Goal: Task Accomplishment & Management: Manage account settings

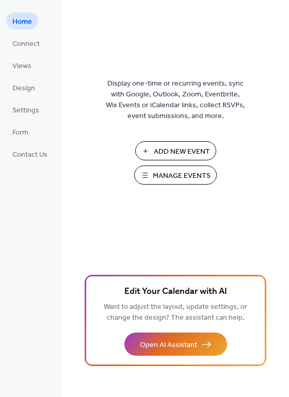
click at [203, 174] on span "Manage Events" at bounding box center [182, 176] width 58 height 11
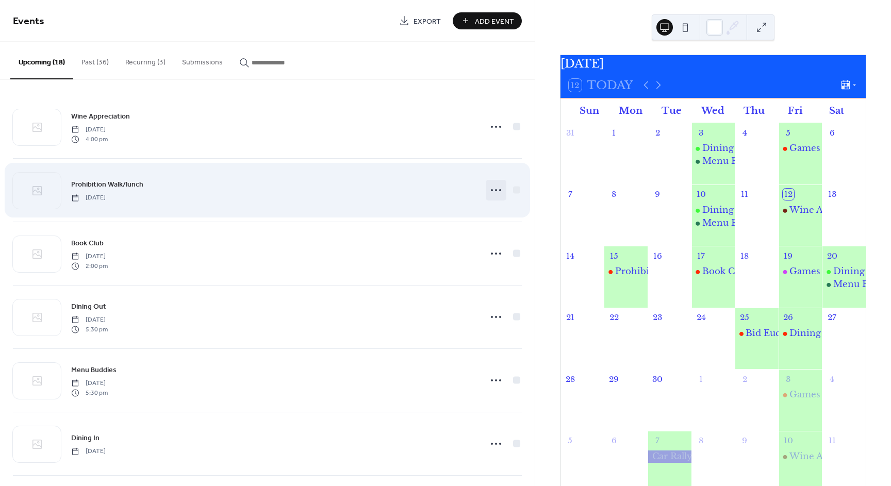
click at [493, 186] on icon at bounding box center [496, 190] width 16 height 16
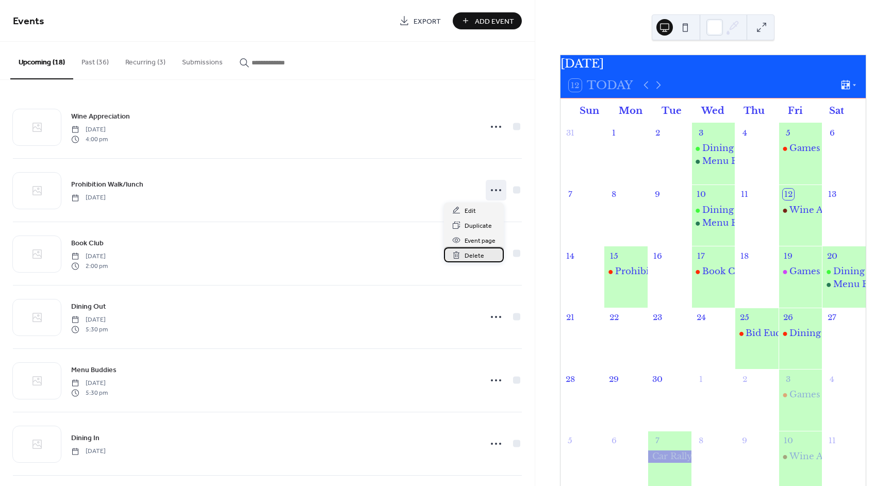
click at [472, 260] on span "Delete" at bounding box center [474, 255] width 20 height 11
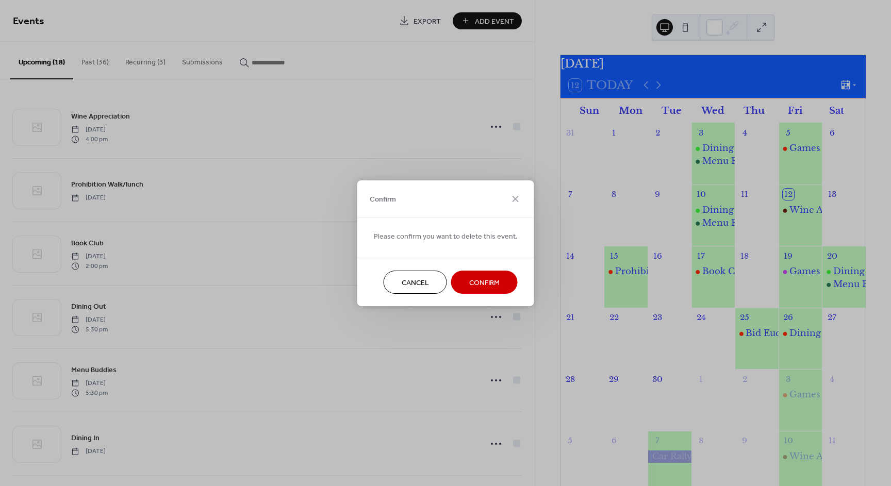
click at [471, 279] on span "Confirm" at bounding box center [484, 282] width 30 height 11
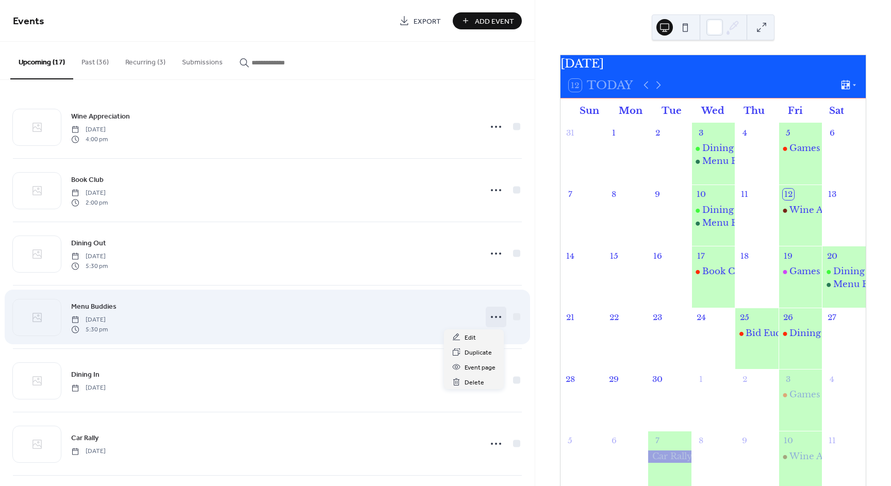
click at [498, 317] on icon at bounding box center [496, 317] width 16 height 16
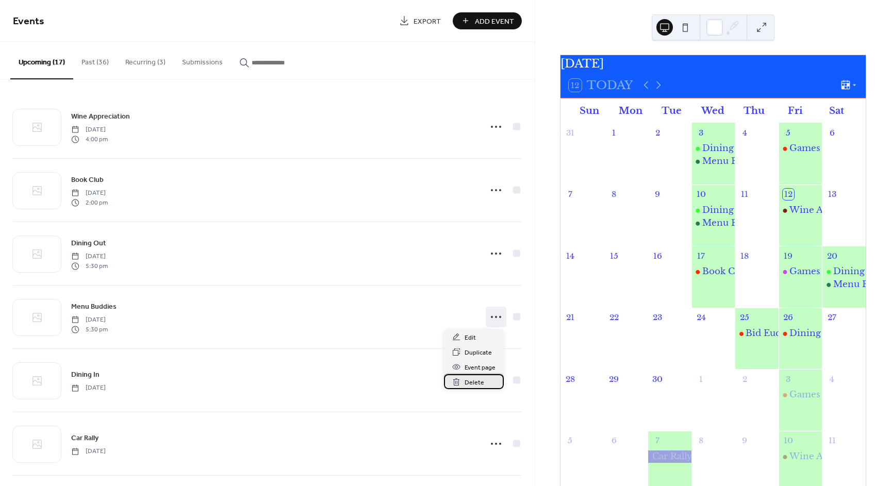
click at [482, 385] on span "Delete" at bounding box center [474, 382] width 20 height 11
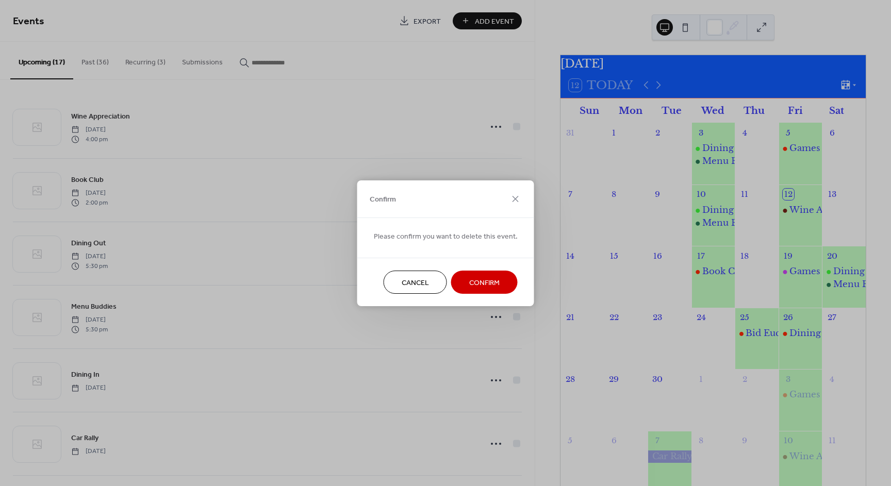
click at [491, 274] on button "Confirm" at bounding box center [484, 282] width 66 height 23
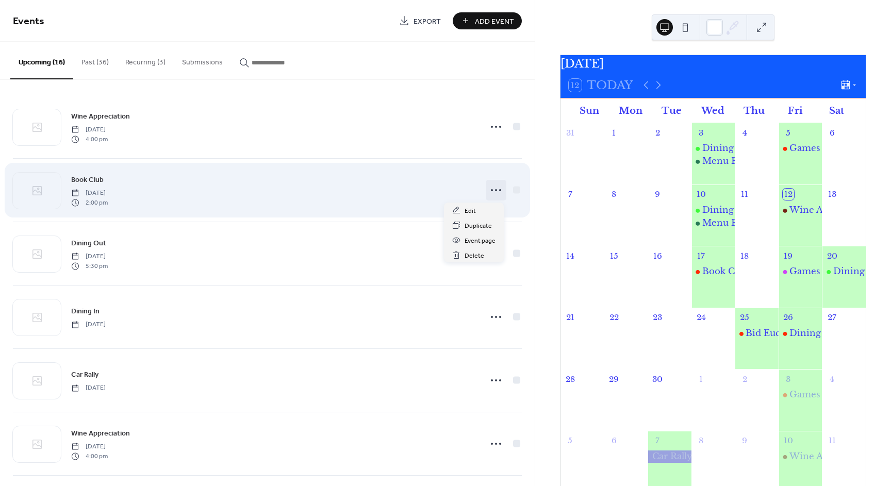
click at [493, 188] on icon at bounding box center [496, 190] width 16 height 16
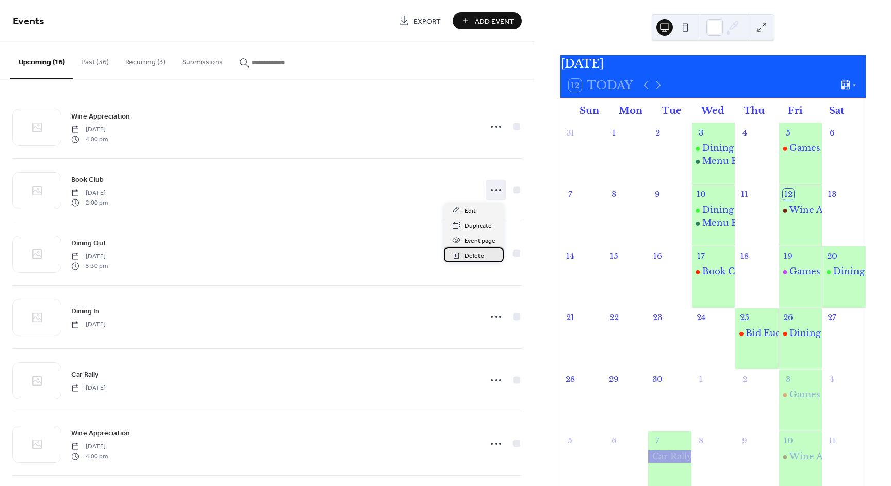
click at [480, 255] on span "Delete" at bounding box center [474, 255] width 20 height 11
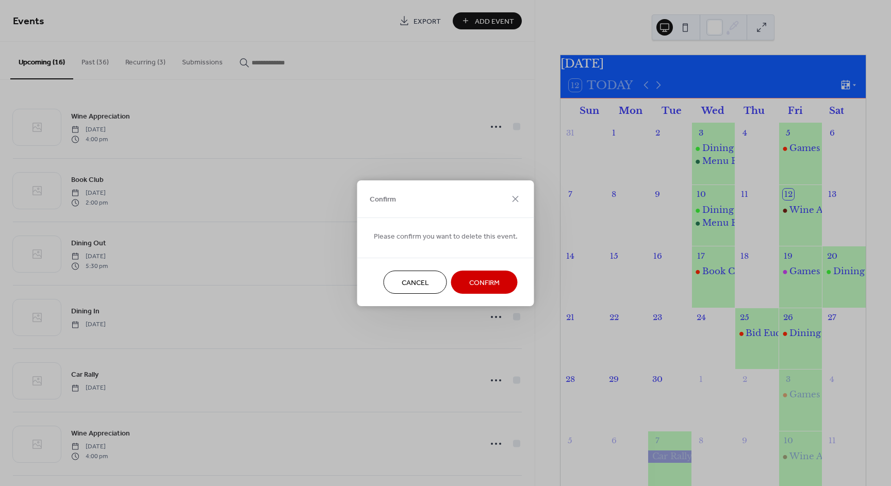
click at [489, 286] on span "Confirm" at bounding box center [484, 282] width 30 height 11
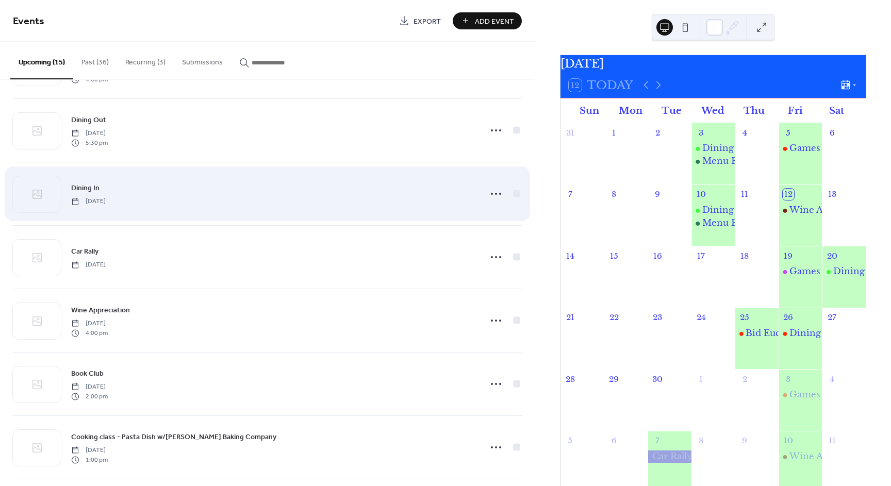
scroll to position [103, 0]
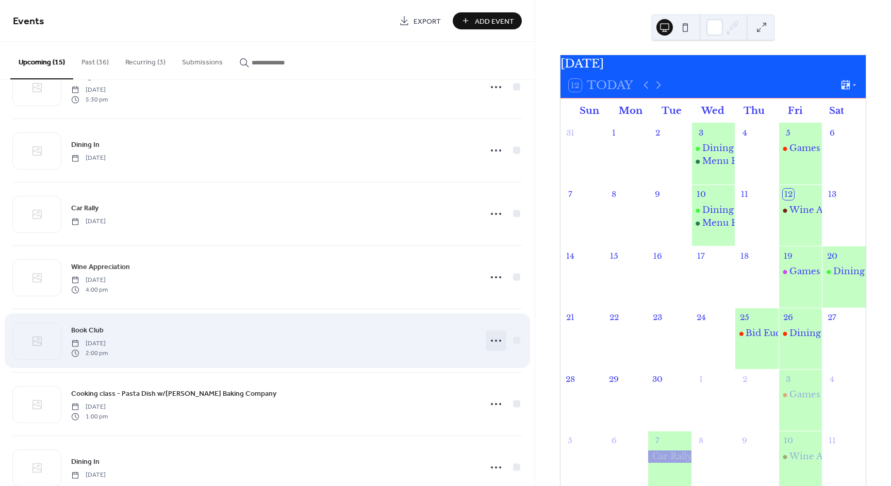
click at [495, 340] on circle at bounding box center [496, 341] width 2 height 2
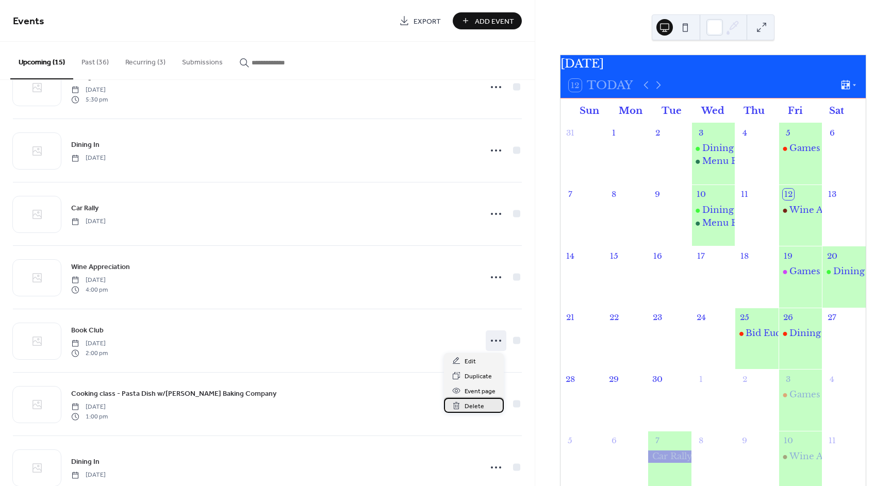
click at [479, 408] on span "Delete" at bounding box center [474, 406] width 20 height 11
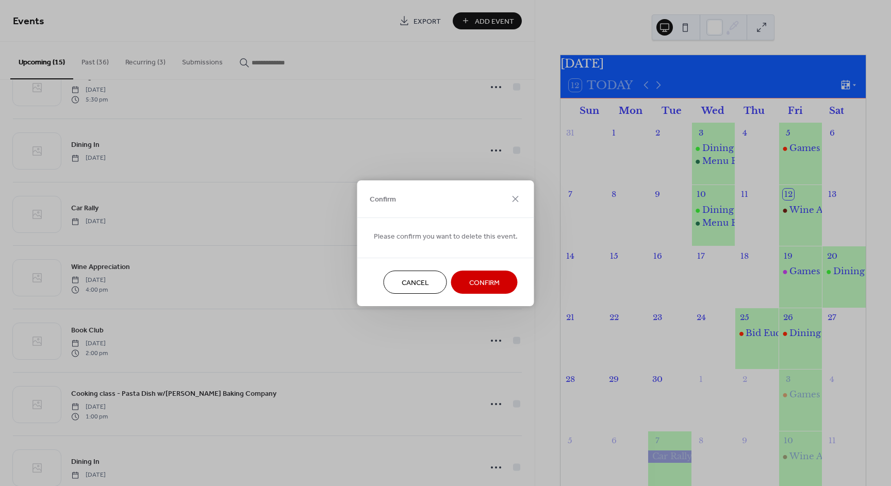
click at [488, 272] on button "Confirm" at bounding box center [484, 282] width 66 height 23
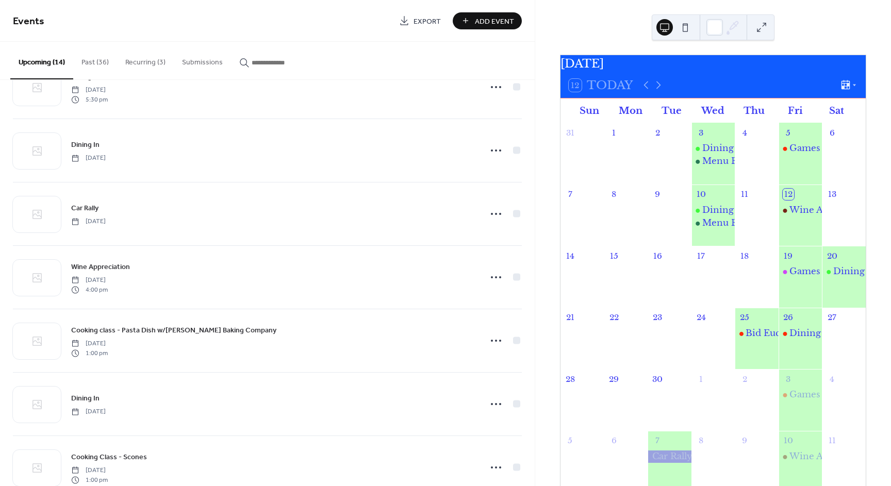
click at [491, 23] on span "Add Event" at bounding box center [494, 21] width 39 height 11
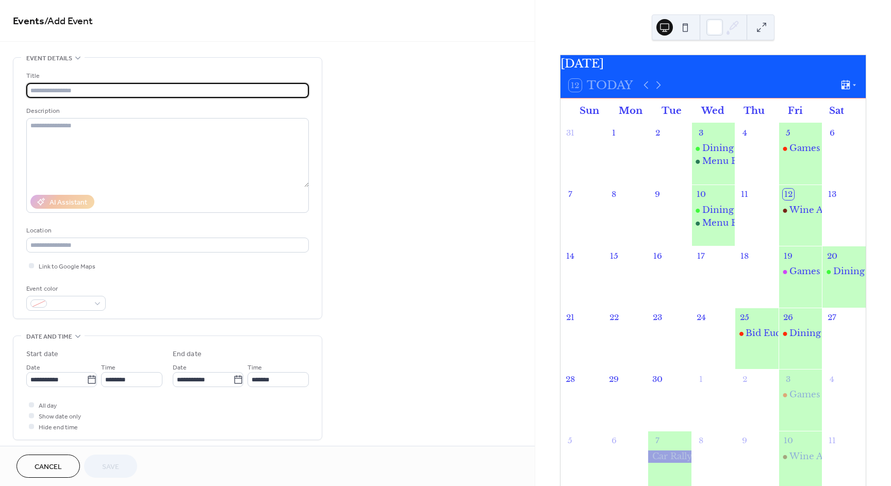
click at [117, 87] on input "text" at bounding box center [167, 90] width 282 height 15
type input "*"
type input "**********"
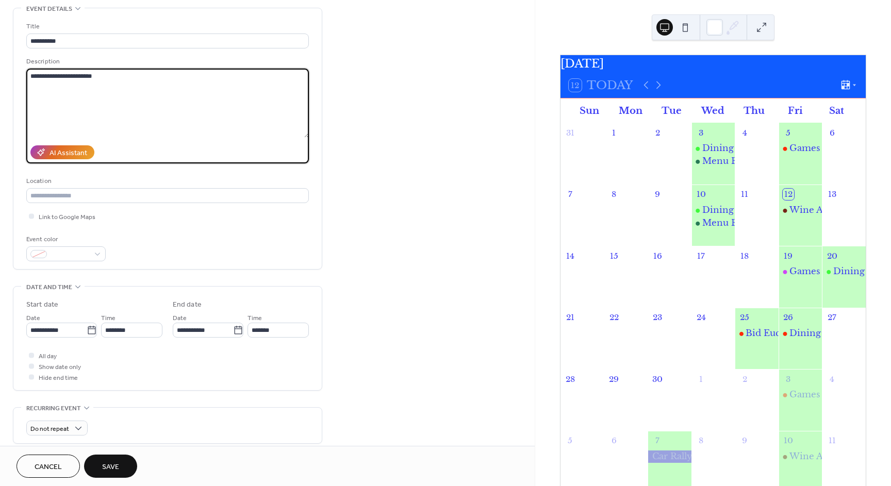
scroll to position [52, 0]
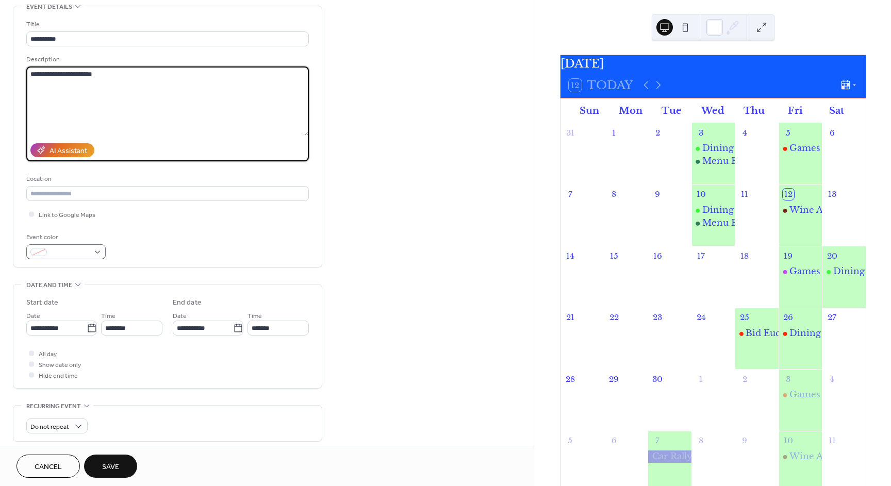
type textarea "**********"
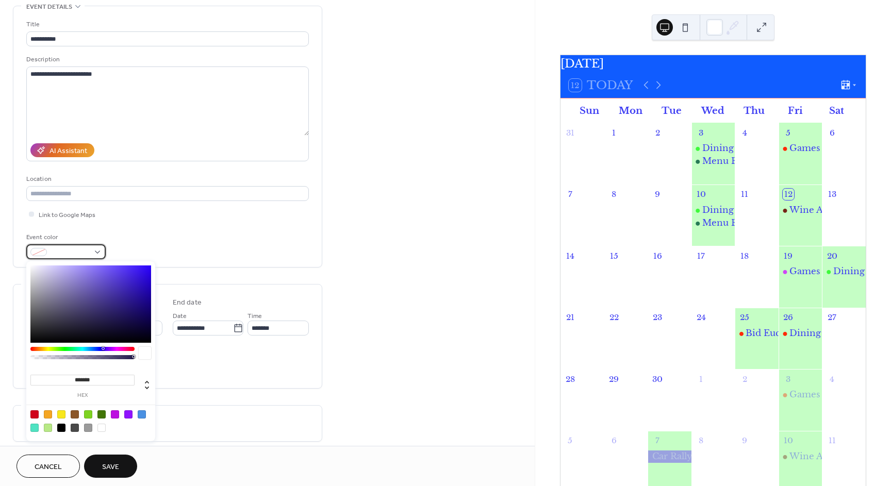
click at [98, 250] on div at bounding box center [65, 251] width 79 height 15
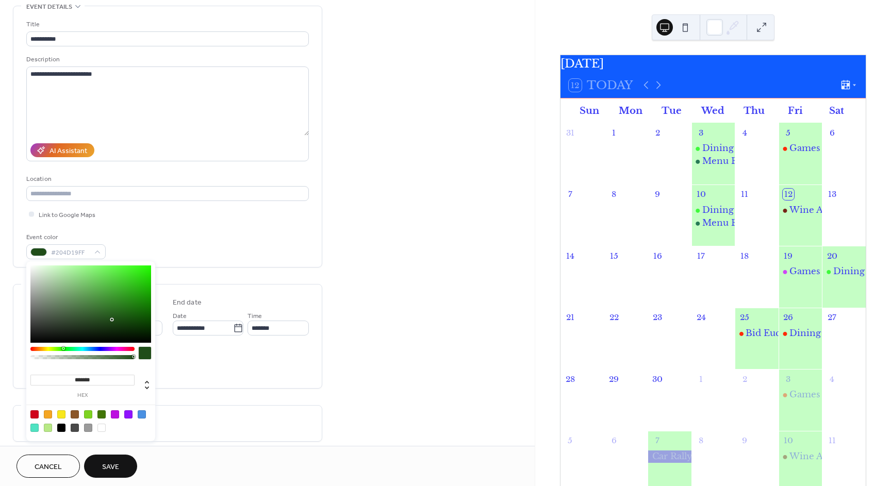
click at [63, 347] on div at bounding box center [82, 349] width 104 height 4
type input "*******"
click at [116, 275] on div at bounding box center [90, 303] width 121 height 77
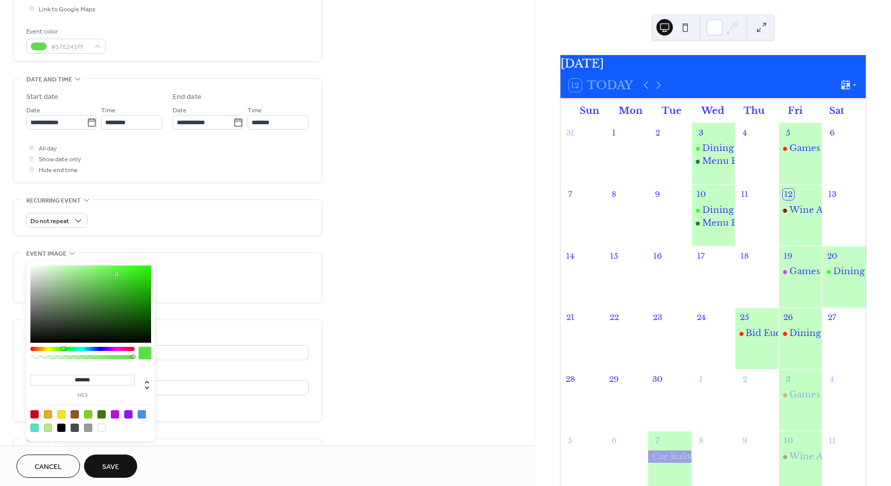
scroll to position [258, 0]
click at [88, 122] on icon at bounding box center [92, 122] width 10 height 10
click at [87, 122] on input "**********" at bounding box center [56, 121] width 60 height 15
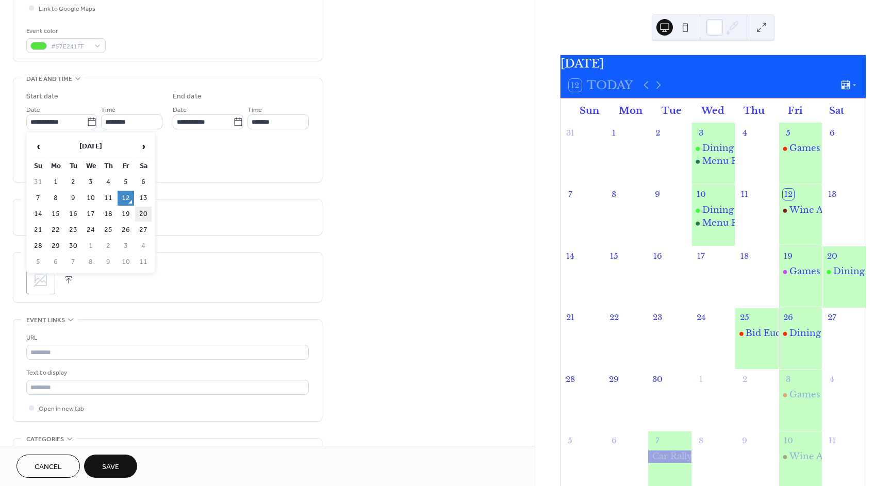
click at [142, 215] on td "20" at bounding box center [143, 214] width 16 height 15
type input "**********"
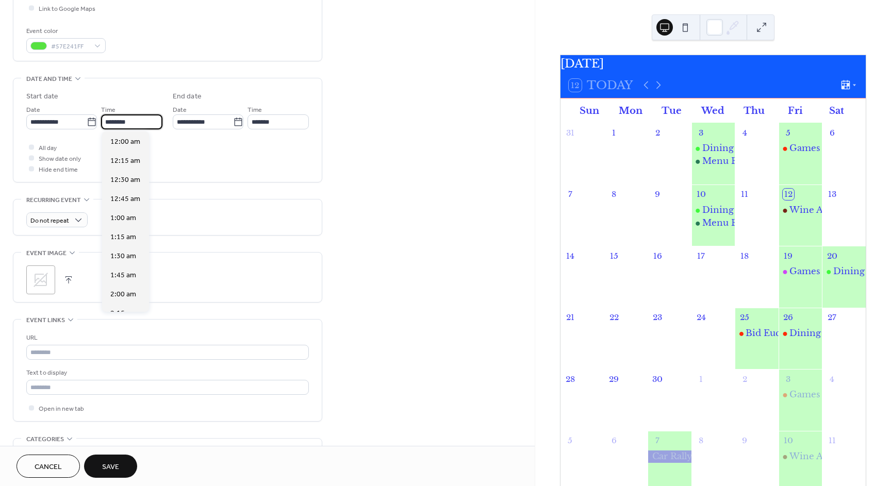
click at [154, 116] on input "********" at bounding box center [131, 121] width 61 height 15
click at [128, 251] on span "5:30 pm" at bounding box center [123, 252] width 26 height 11
type input "*******"
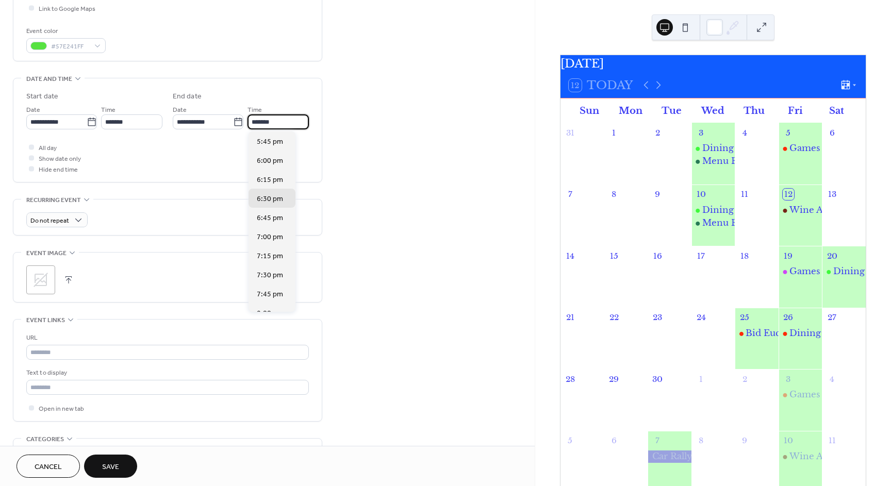
click at [301, 123] on input "*******" at bounding box center [277, 121] width 61 height 15
click at [270, 206] on span "8:00 pm" at bounding box center [270, 210] width 26 height 11
type input "*******"
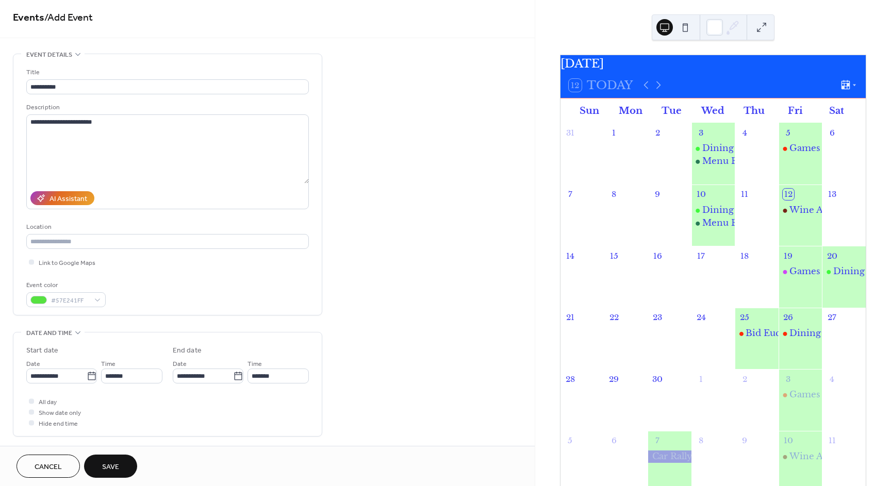
scroll to position [0, 0]
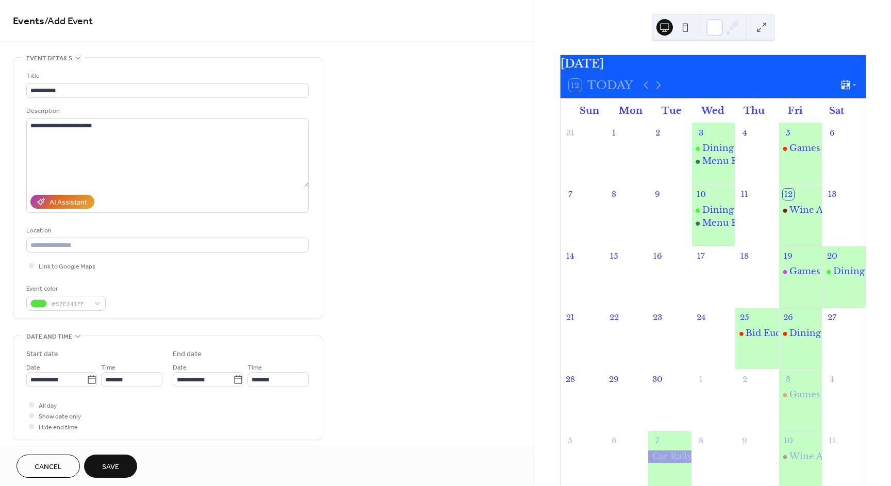
click at [108, 462] on span "Save" at bounding box center [110, 467] width 17 height 11
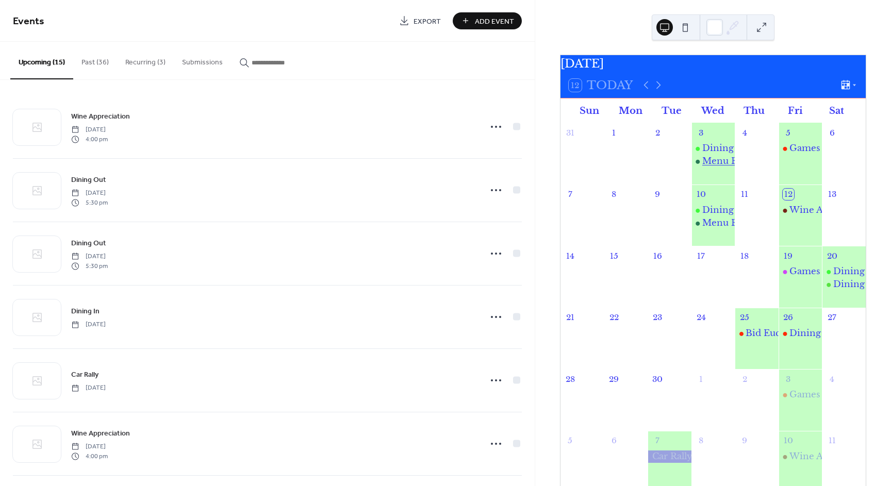
click at [719, 167] on div "Menu Buddies" at bounding box center [734, 161] width 65 height 12
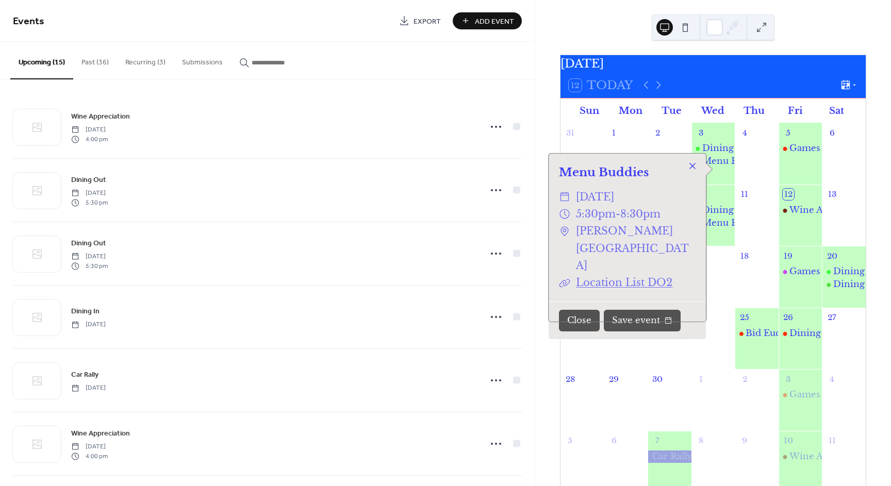
click at [690, 167] on div at bounding box center [692, 166] width 14 height 14
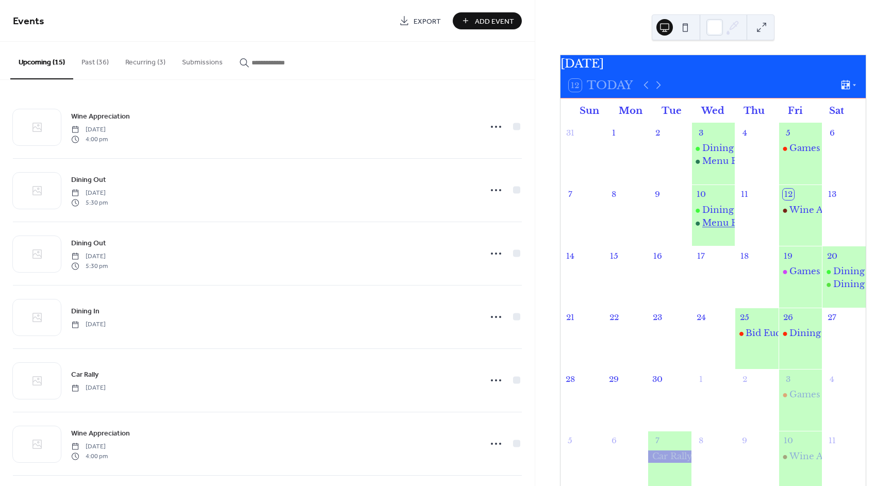
click at [724, 229] on div "Menu Buddies" at bounding box center [734, 223] width 65 height 12
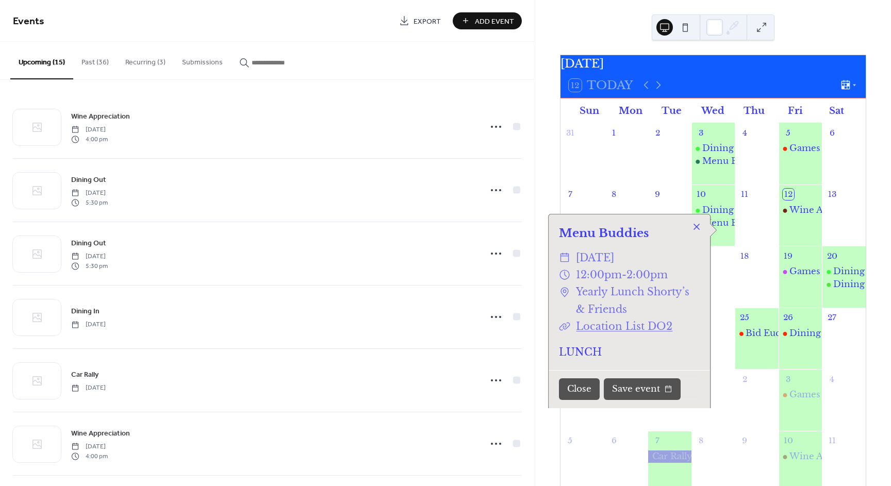
click at [692, 226] on div at bounding box center [696, 227] width 14 height 14
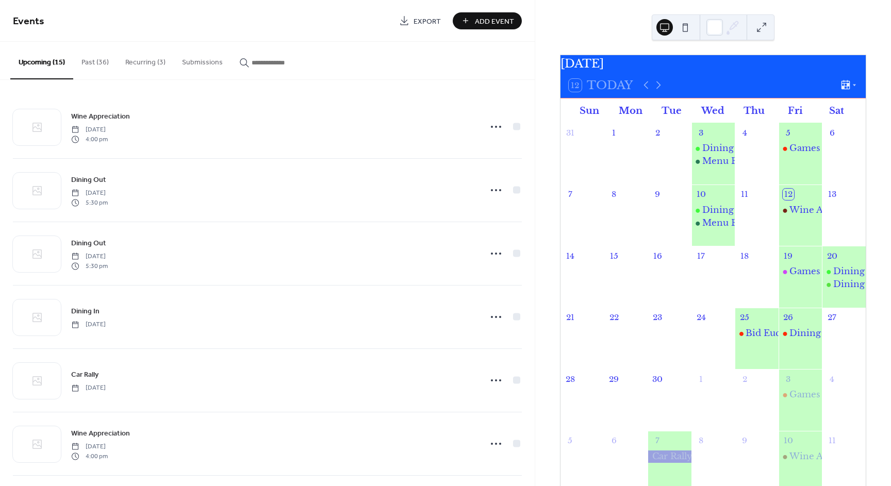
click at [96, 59] on button "Past (36)" at bounding box center [95, 60] width 44 height 37
click at [150, 63] on button "Recurring (3)" at bounding box center [145, 60] width 57 height 37
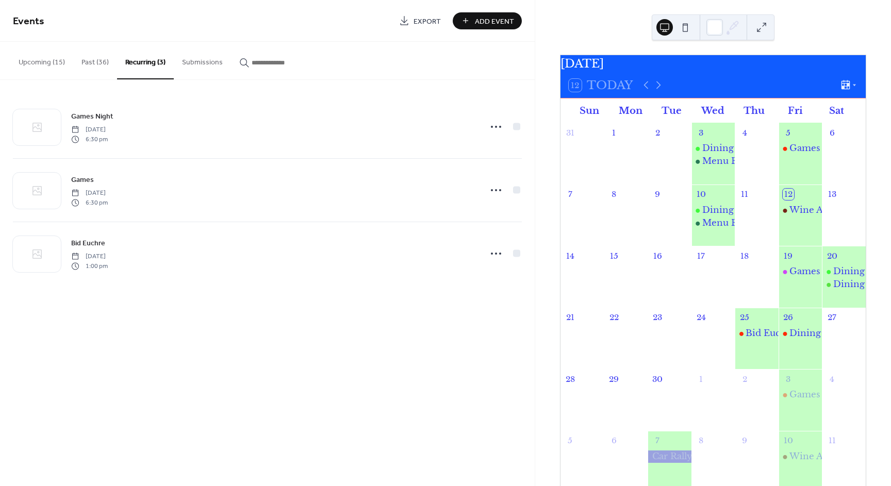
click at [284, 65] on input "button" at bounding box center [282, 62] width 62 height 11
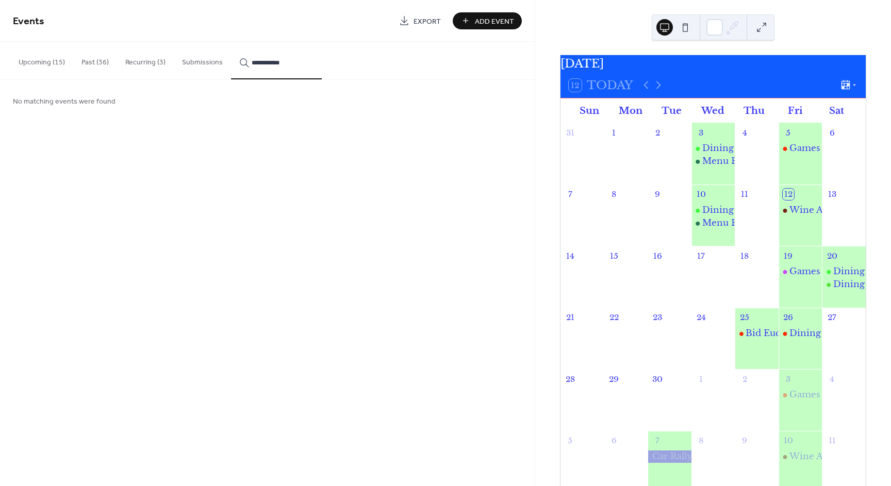
type input "**********"
drag, startPoint x: 292, startPoint y: 62, endPoint x: 222, endPoint y: 75, distance: 70.7
click at [222, 75] on div "**********" at bounding box center [267, 61] width 534 height 38
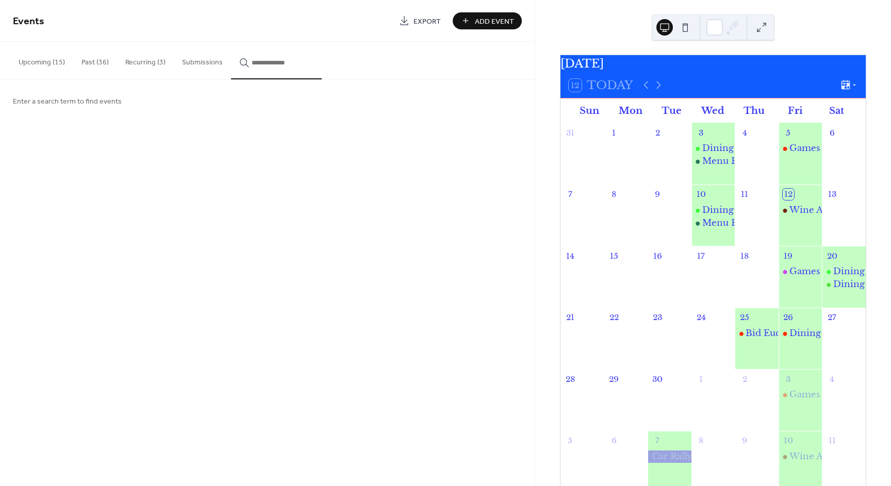
click at [152, 61] on button "Recurring (3)" at bounding box center [145, 60] width 57 height 37
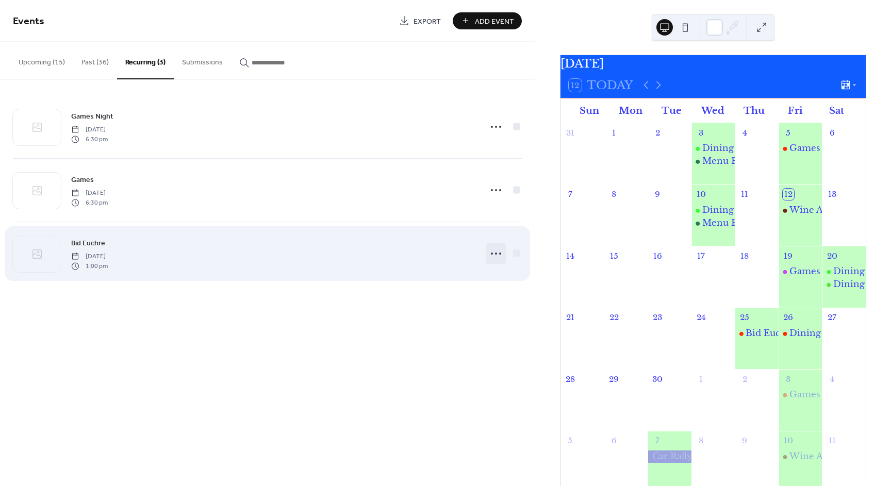
click at [495, 255] on icon at bounding box center [496, 253] width 16 height 16
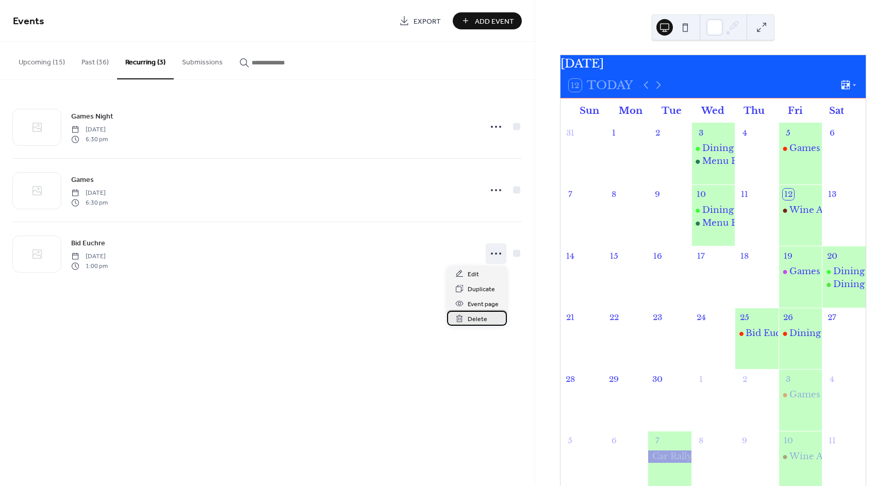
click at [482, 318] on span "Delete" at bounding box center [477, 319] width 20 height 11
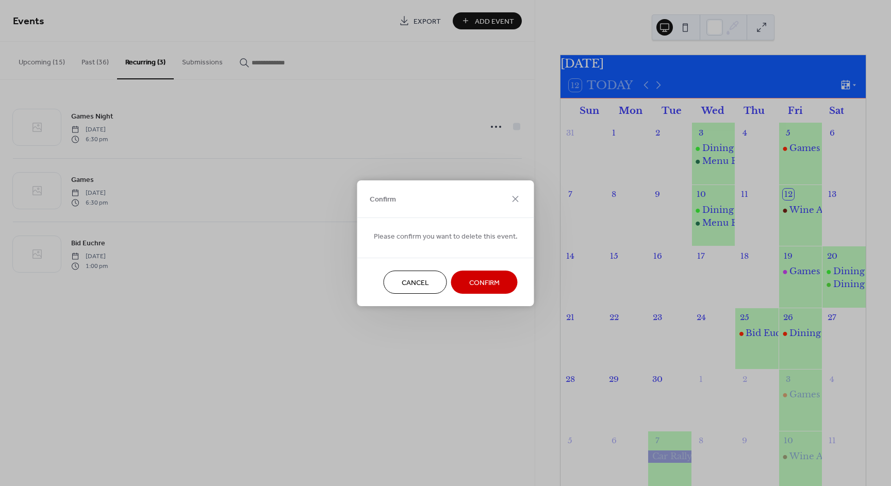
click at [486, 287] on span "Confirm" at bounding box center [484, 282] width 30 height 11
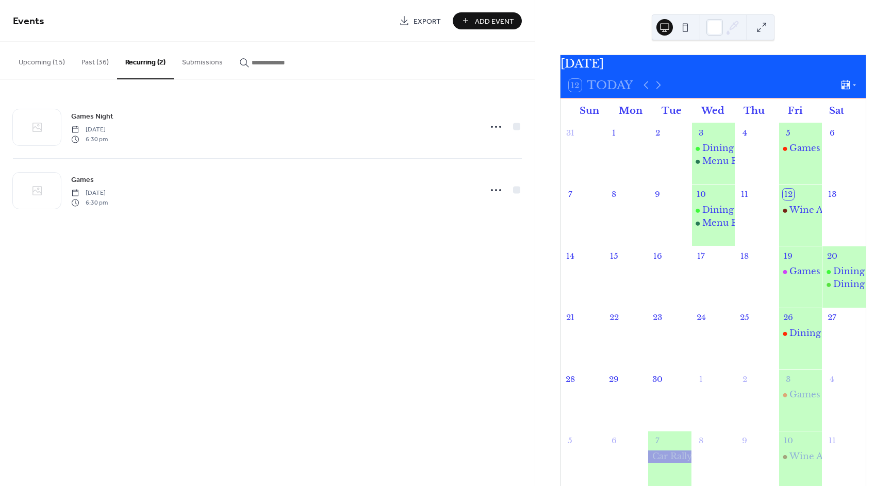
click at [86, 60] on button "Past (36)" at bounding box center [95, 60] width 44 height 37
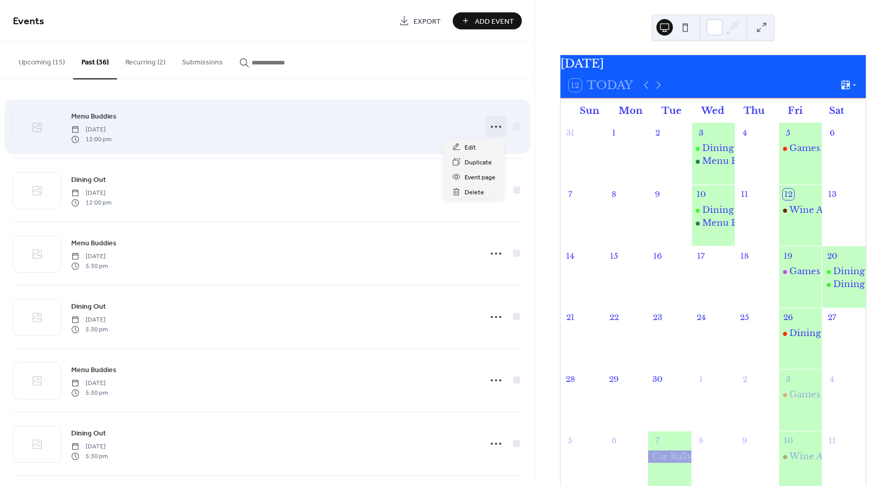
click at [495, 128] on icon at bounding box center [496, 127] width 16 height 16
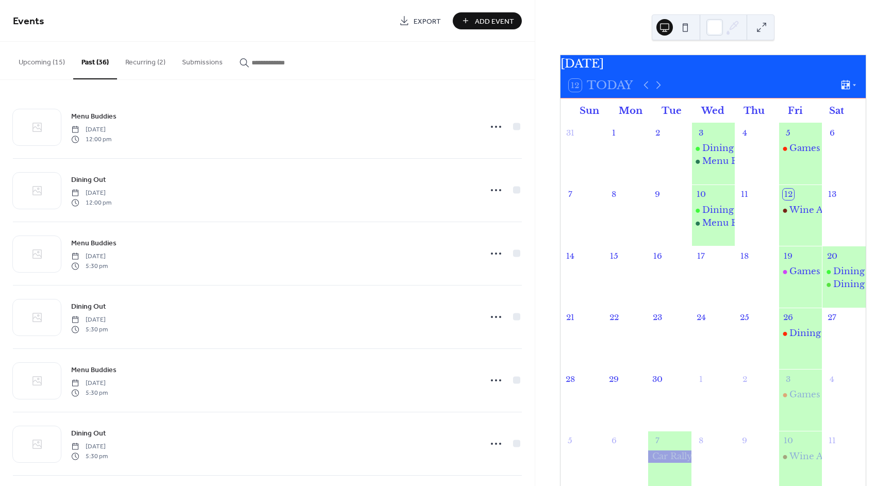
click at [289, 63] on input "button" at bounding box center [282, 62] width 62 height 11
type input "****"
click at [491, 126] on icon at bounding box center [496, 127] width 16 height 16
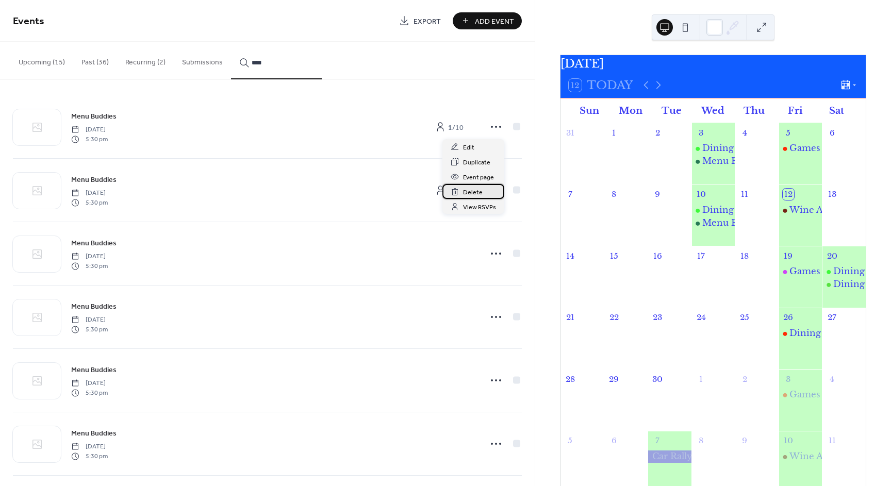
click at [478, 189] on span "Delete" at bounding box center [473, 192] width 20 height 11
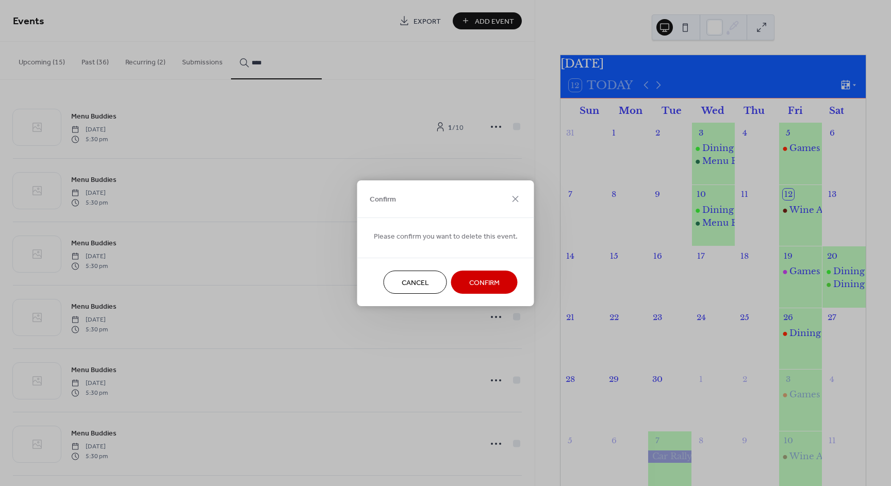
click at [503, 276] on button "Confirm" at bounding box center [484, 282] width 66 height 23
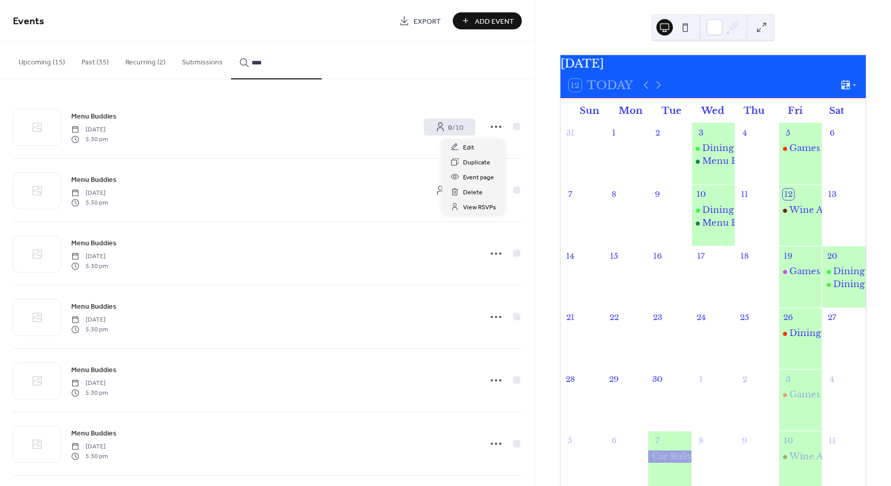
click at [490, 128] on icon at bounding box center [496, 127] width 16 height 16
click at [480, 189] on span "Delete" at bounding box center [473, 192] width 20 height 11
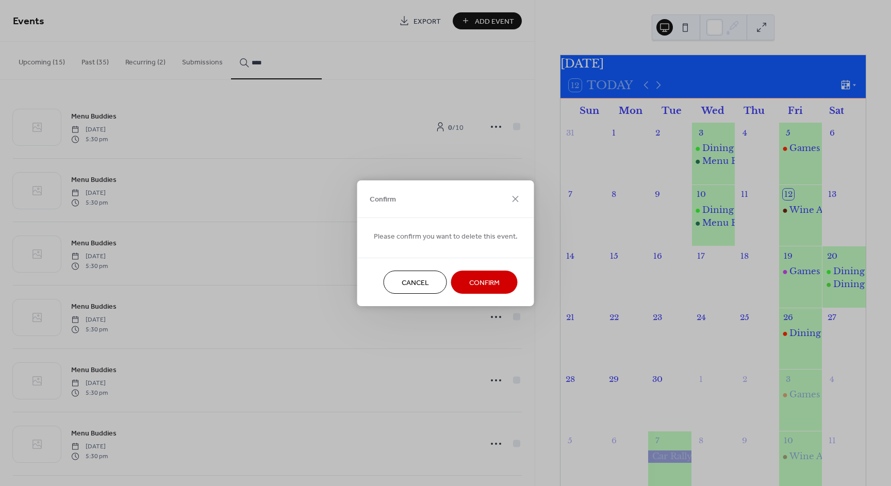
click at [503, 281] on button "Confirm" at bounding box center [484, 282] width 66 height 23
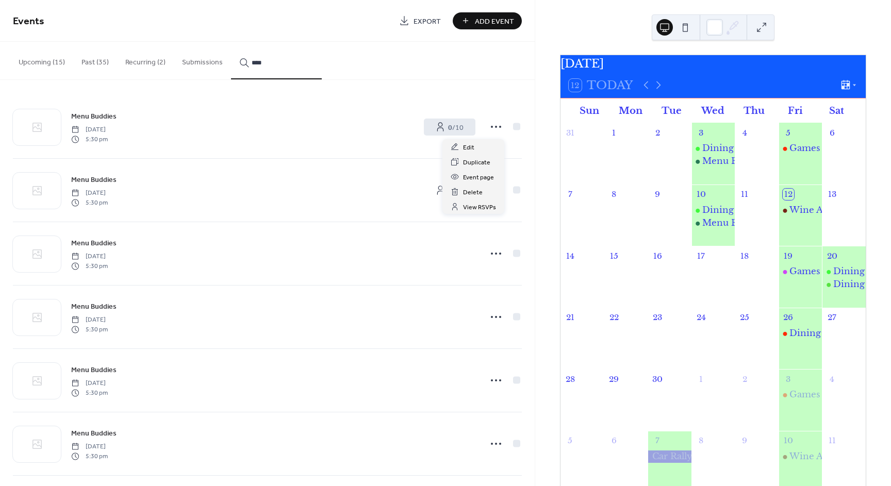
click at [494, 127] on icon at bounding box center [496, 127] width 16 height 16
click at [481, 191] on div "Delete" at bounding box center [473, 191] width 62 height 15
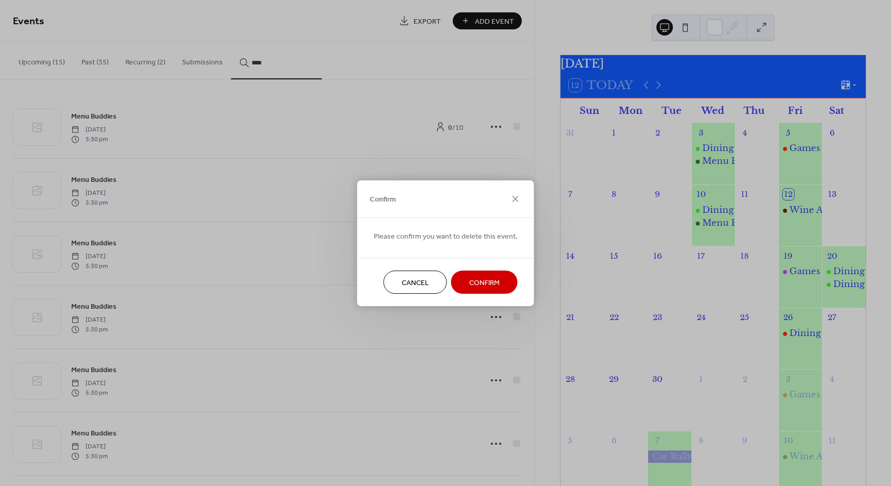
click at [495, 279] on span "Confirm" at bounding box center [484, 282] width 30 height 11
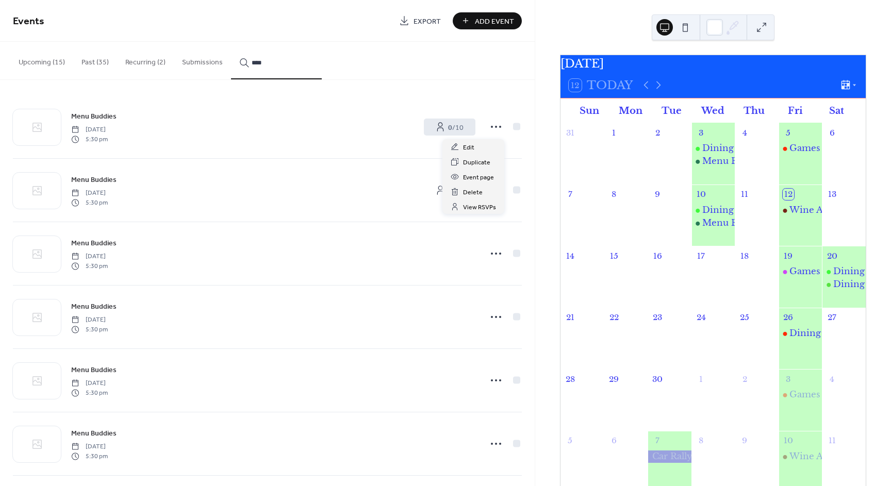
click at [499, 127] on circle at bounding box center [500, 127] width 2 height 2
click at [480, 195] on span "Delete" at bounding box center [473, 192] width 20 height 11
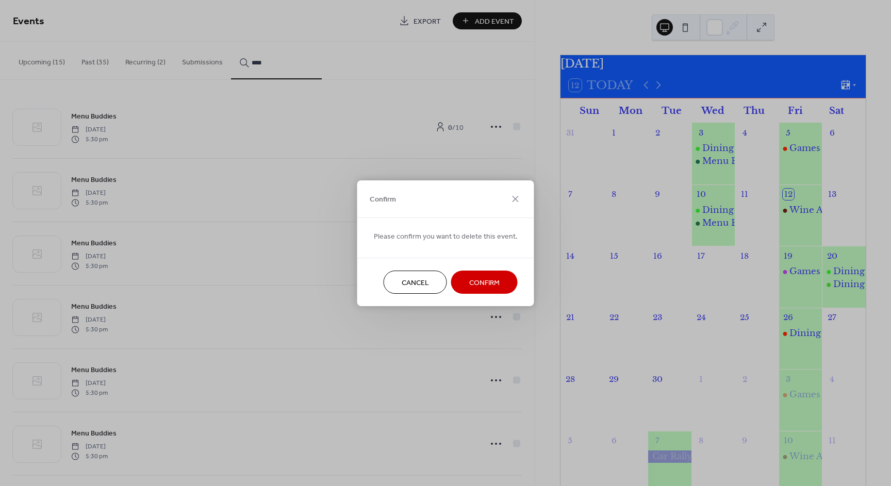
click at [492, 286] on span "Confirm" at bounding box center [484, 282] width 30 height 11
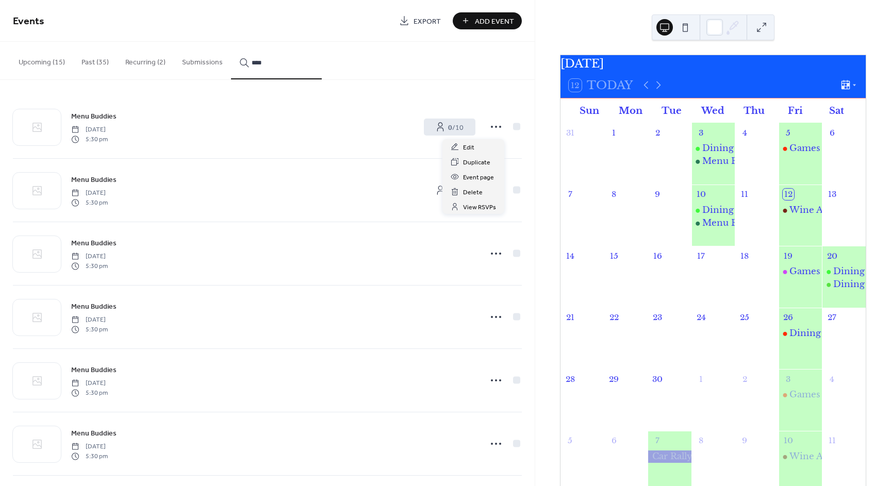
click at [492, 125] on icon at bounding box center [496, 127] width 16 height 16
click at [476, 190] on span "Delete" at bounding box center [473, 192] width 20 height 11
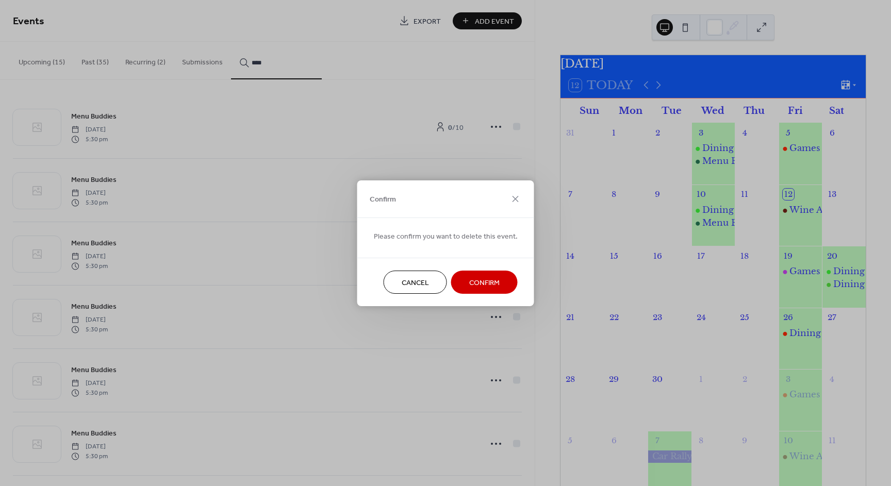
click at [471, 280] on span "Confirm" at bounding box center [484, 282] width 30 height 11
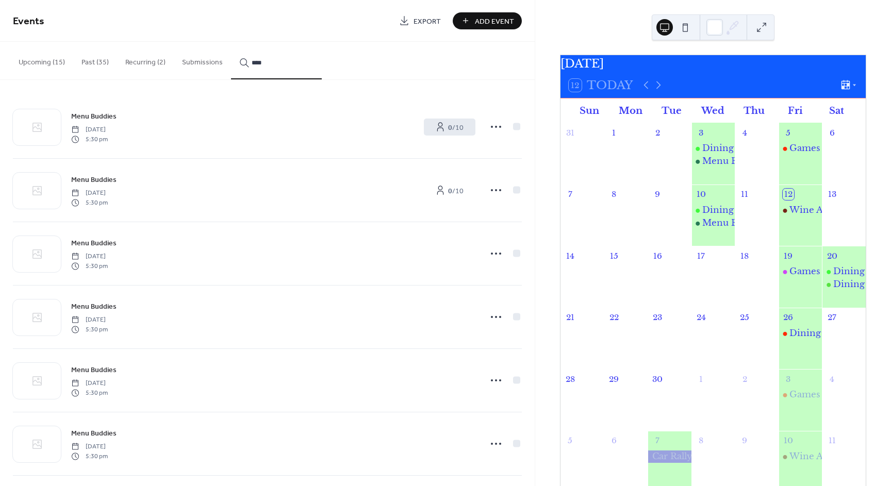
click at [488, 136] on div at bounding box center [495, 126] width 21 height 21
click at [482, 189] on div "Delete" at bounding box center [473, 191] width 62 height 15
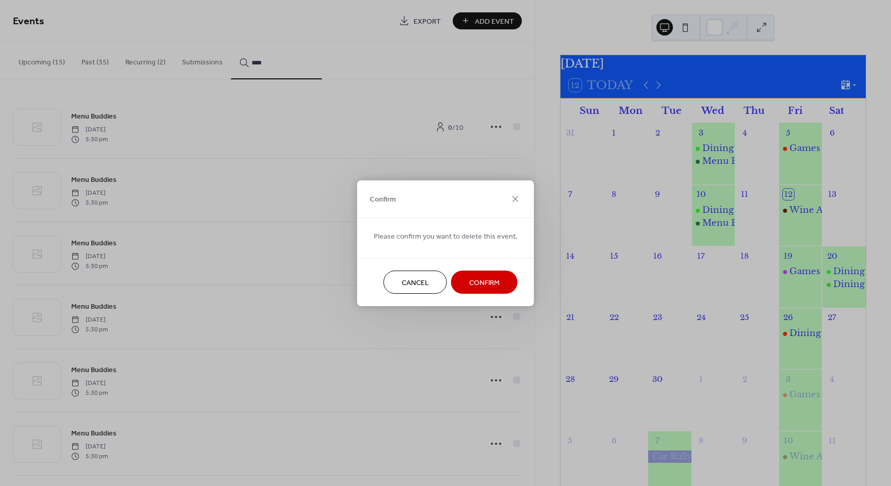
click at [489, 284] on span "Confirm" at bounding box center [484, 282] width 30 height 11
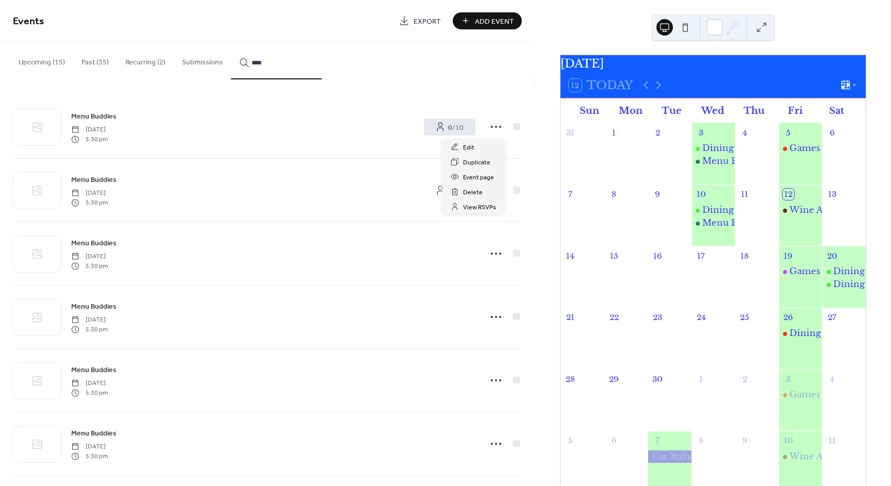
drag, startPoint x: 490, startPoint y: 120, endPoint x: 489, endPoint y: 126, distance: 6.3
click at [489, 123] on icon at bounding box center [496, 127] width 16 height 16
click at [473, 192] on span "Delete" at bounding box center [473, 192] width 20 height 11
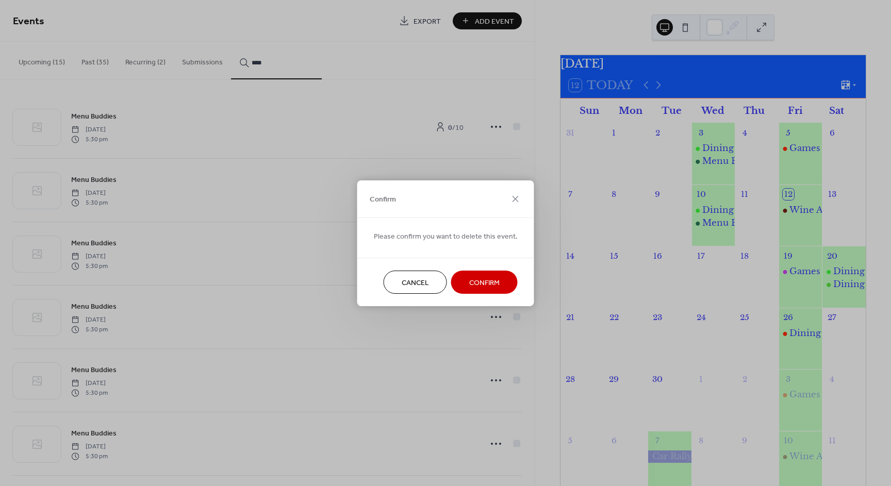
click at [477, 274] on button "Confirm" at bounding box center [484, 282] width 66 height 23
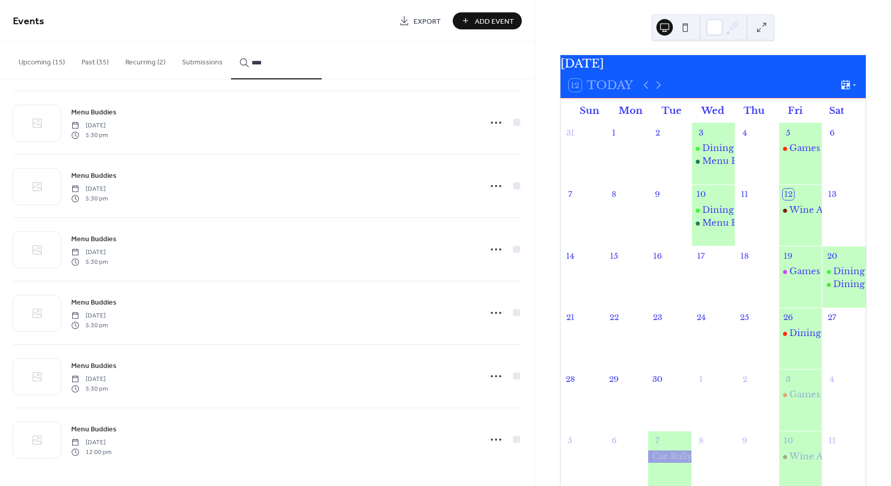
scroll to position [258, 0]
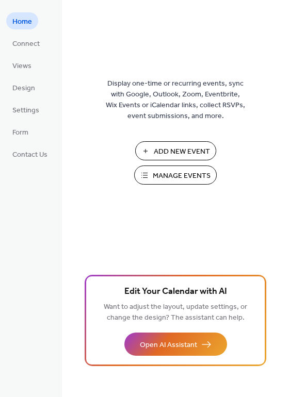
click at [183, 174] on span "Manage Events" at bounding box center [182, 176] width 58 height 11
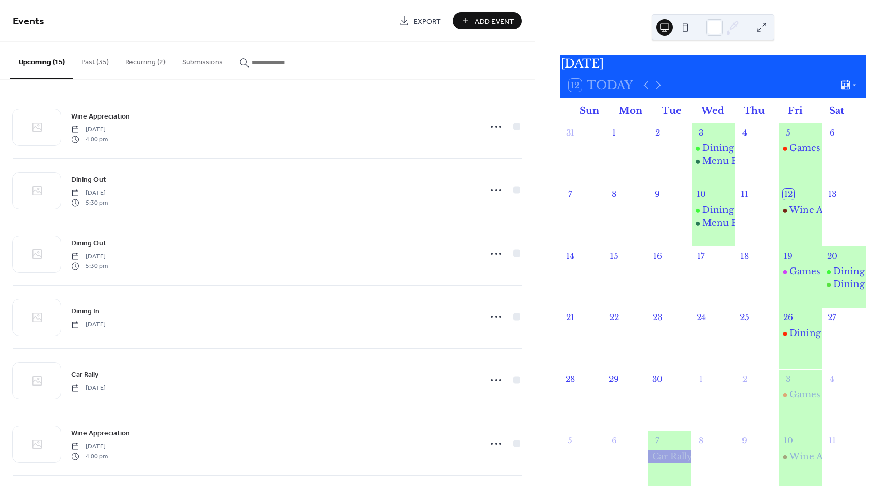
click at [93, 67] on button "Past (35)" at bounding box center [95, 60] width 44 height 37
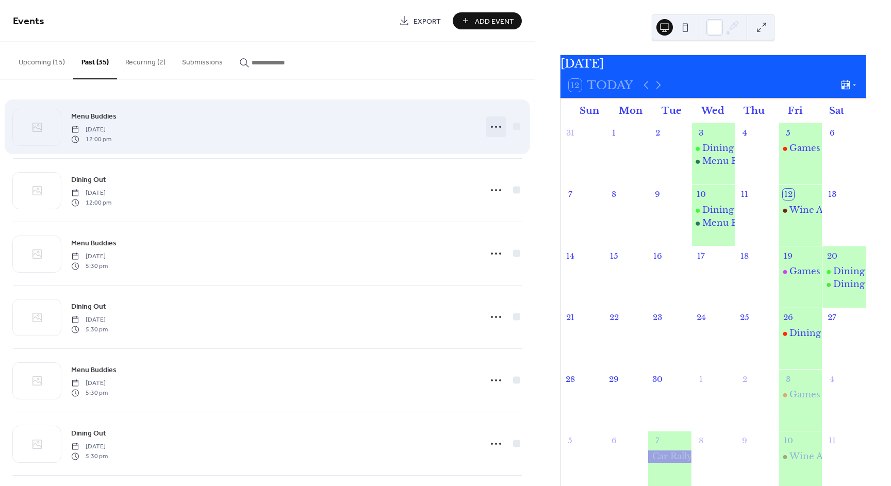
click at [489, 130] on icon at bounding box center [496, 127] width 16 height 16
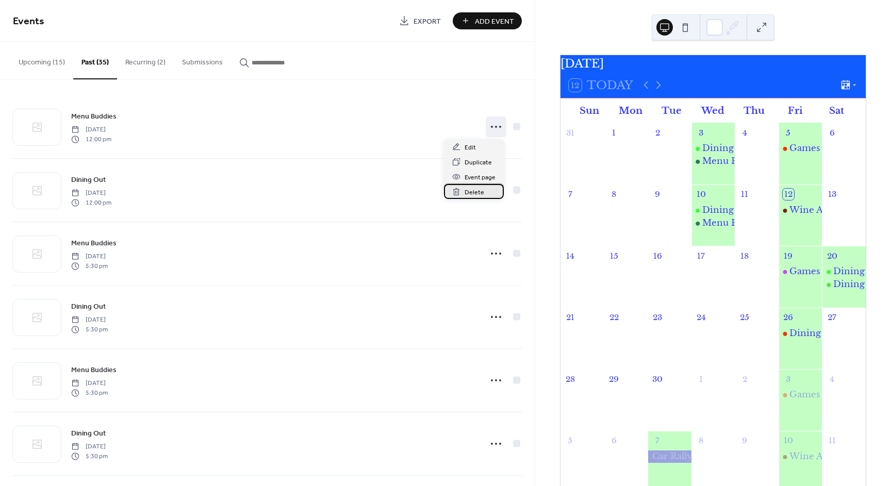
click at [465, 191] on span "Delete" at bounding box center [474, 192] width 20 height 11
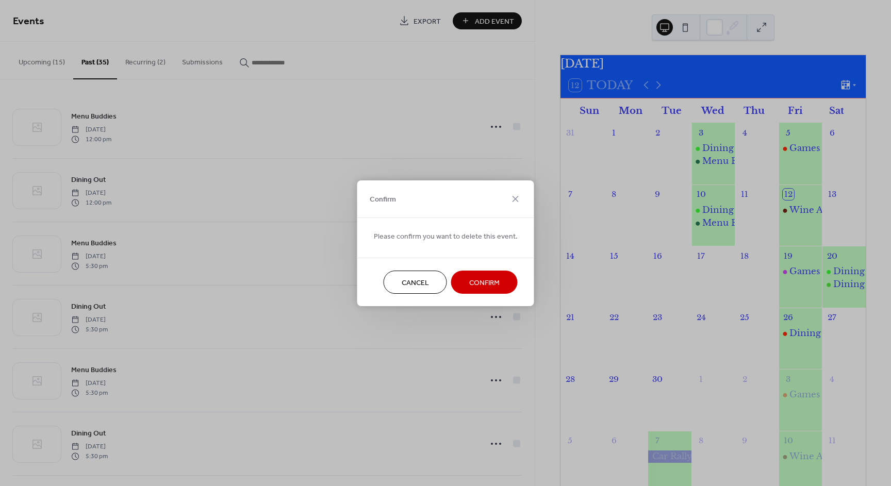
click at [483, 277] on span "Confirm" at bounding box center [484, 282] width 30 height 11
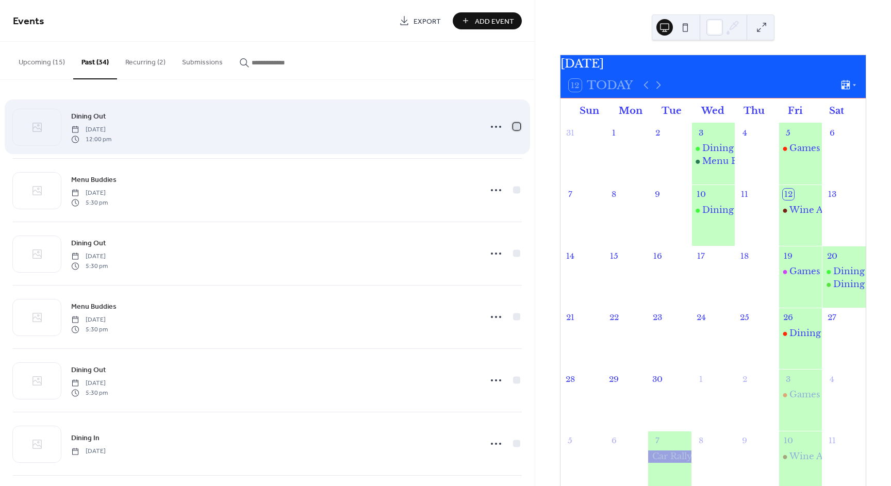
click at [515, 126] on div at bounding box center [516, 126] width 7 height 7
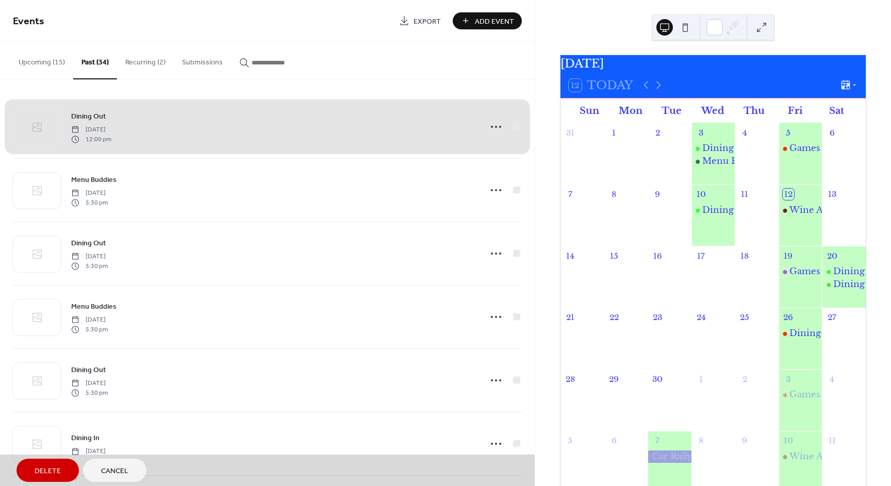
click at [516, 125] on div "Dining Out Wednesday, September 10, 2025 12:00 pm" at bounding box center [267, 126] width 509 height 63
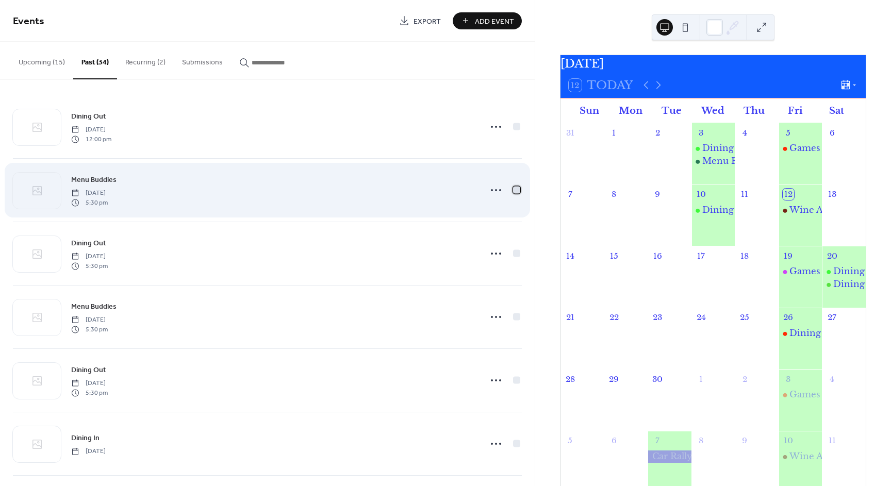
click at [515, 189] on div at bounding box center [516, 189] width 7 height 7
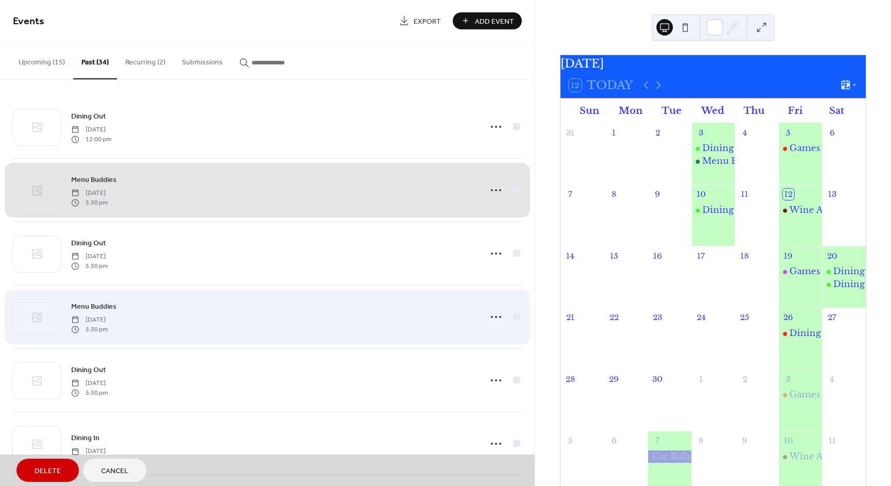
click at [514, 315] on div "Menu Buddies Saturday, August 23, 2025 5:30 pm" at bounding box center [267, 316] width 509 height 63
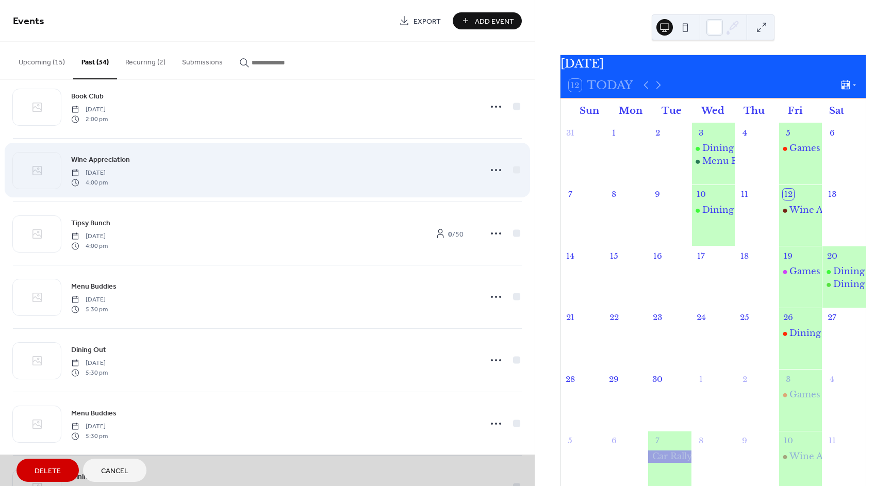
scroll to position [412, 0]
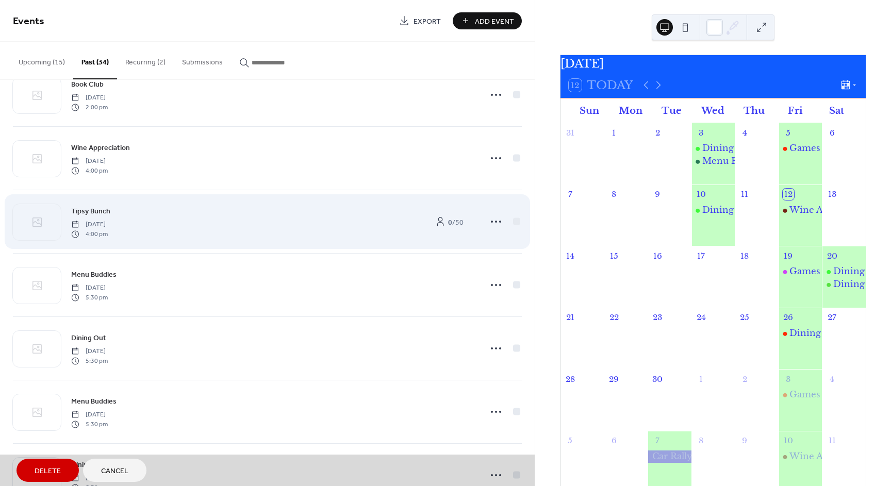
click at [516, 218] on div "Tipsy Bunch Friday, August 8, 2025 4:00 pm 0 / 50" at bounding box center [267, 221] width 509 height 63
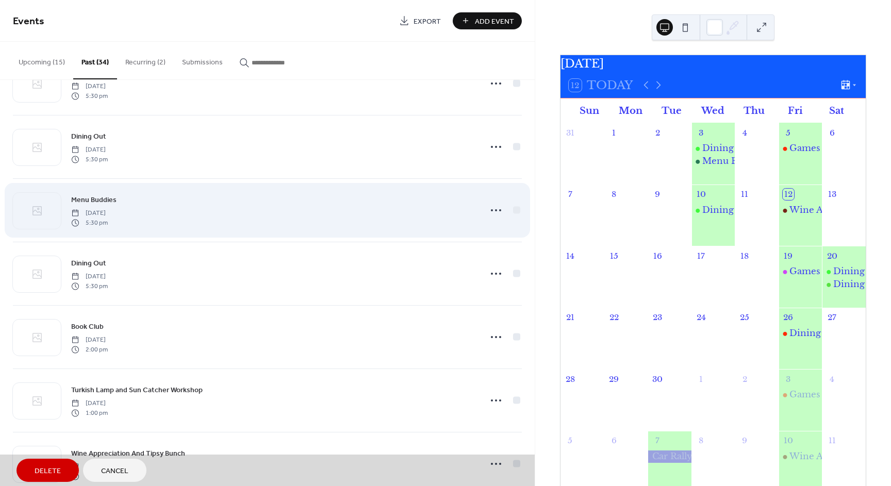
scroll to position [618, 0]
click at [513, 205] on div "Menu Buddies Saturday, July 19, 2025 5:30 pm" at bounding box center [267, 205] width 509 height 63
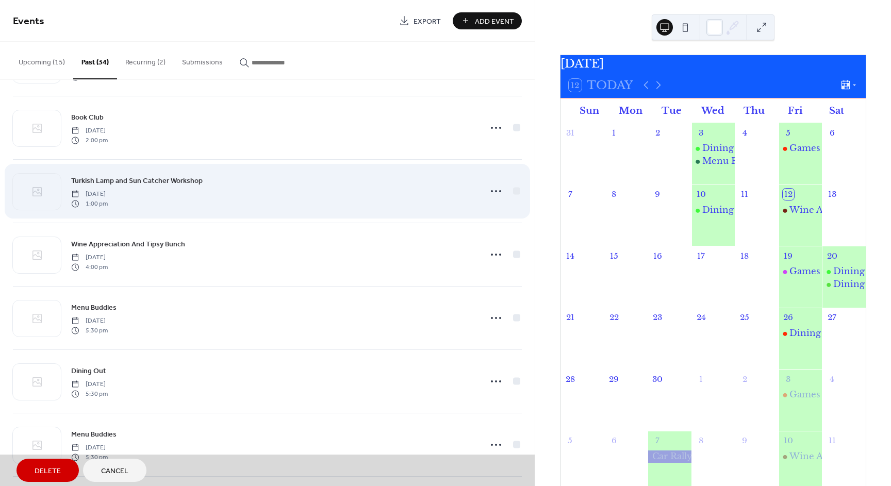
scroll to position [825, 0]
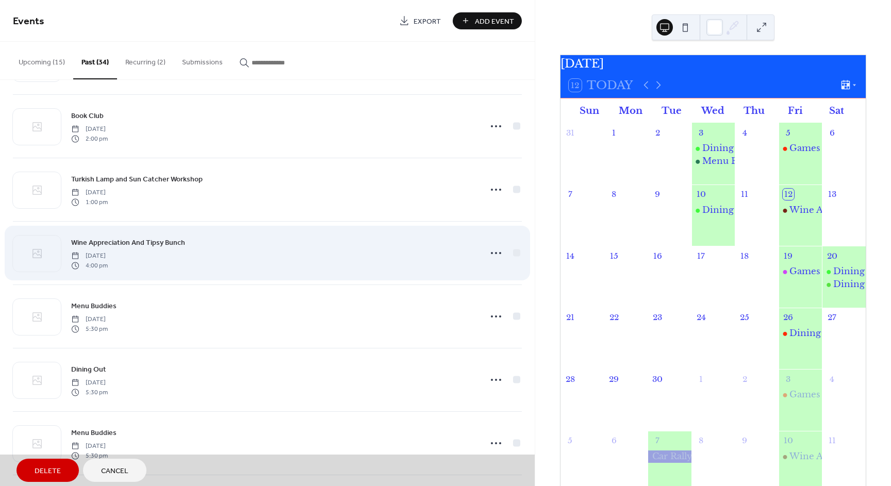
click at [514, 250] on div "Wine Appreciation And Tipsy Bunch Thursday, July 10, 2025 4:00 pm" at bounding box center [267, 252] width 509 height 63
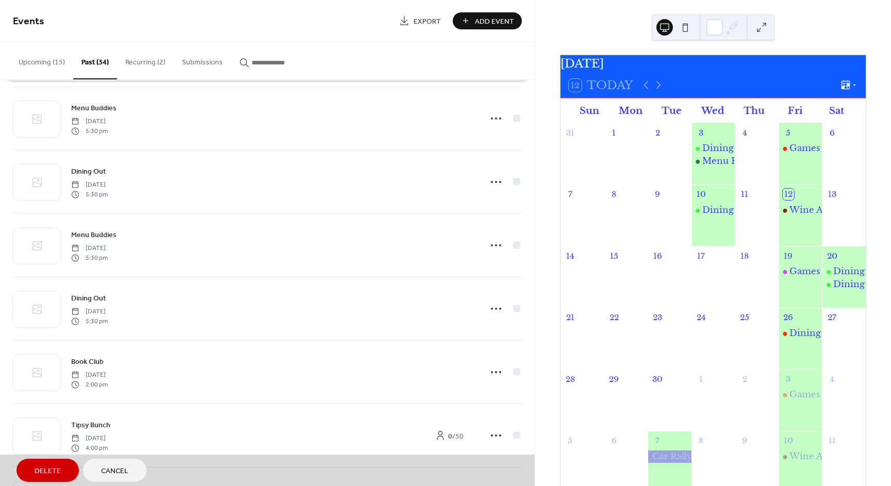
scroll to position [1031, 0]
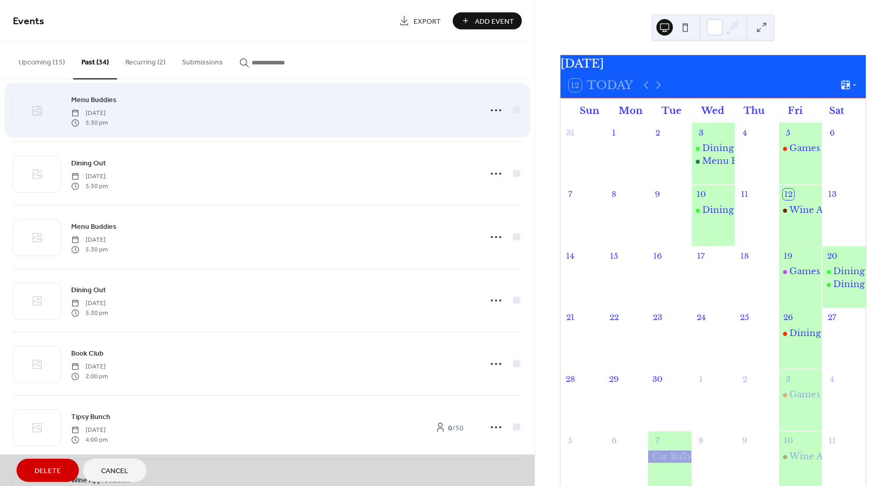
click at [510, 105] on div "Menu Buddies Wednesday, July 2, 2025 5:30 pm" at bounding box center [267, 109] width 509 height 63
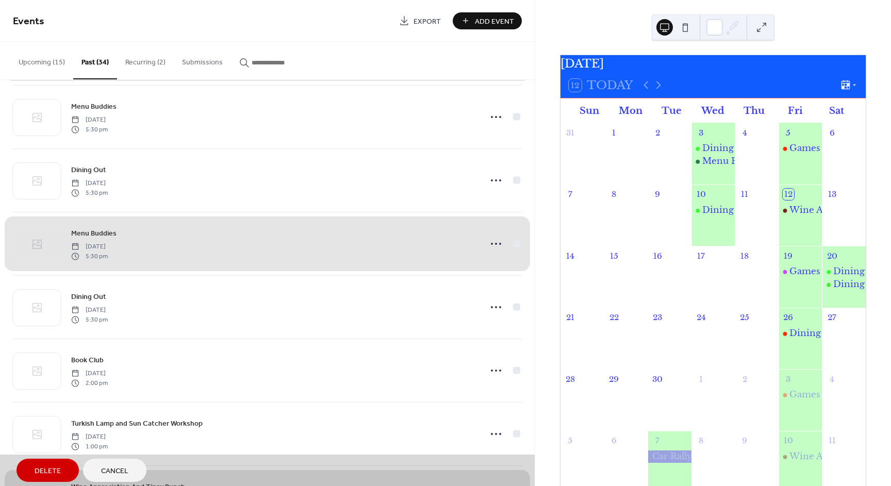
scroll to position [515, 0]
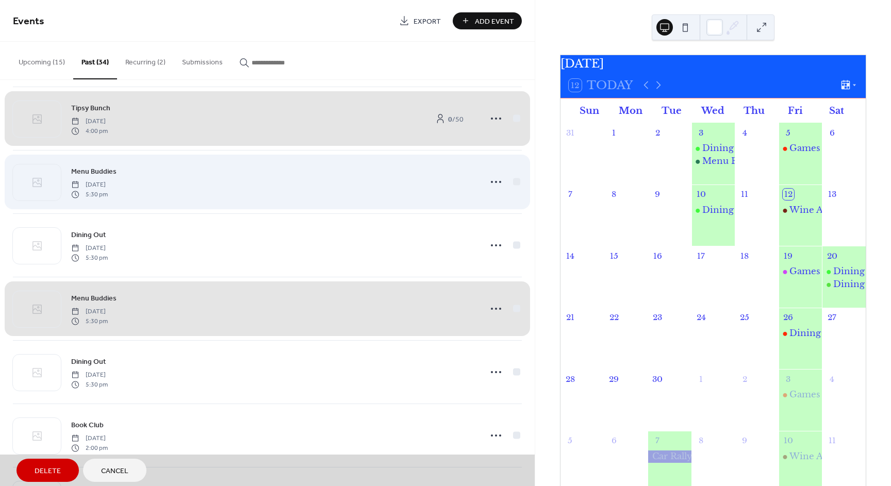
click at [513, 183] on div "Menu Buddies Wednesday, August 6, 2025 5:30 pm" at bounding box center [267, 181] width 509 height 63
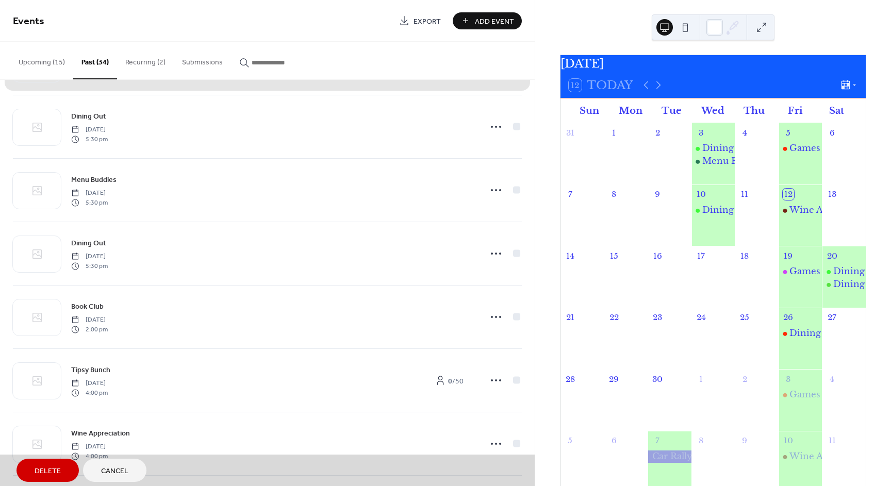
scroll to position [1082, 0]
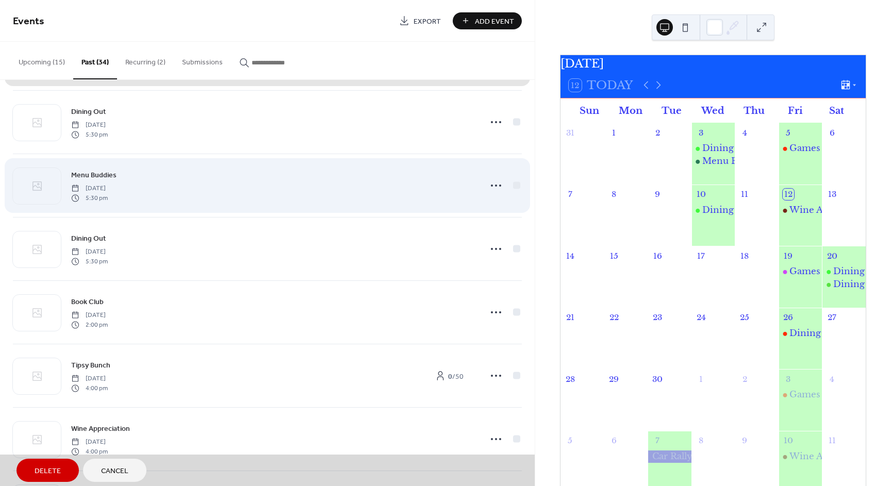
click at [517, 184] on div "Menu Buddies Saturday, June 21, 2025 5:30 pm" at bounding box center [267, 185] width 509 height 63
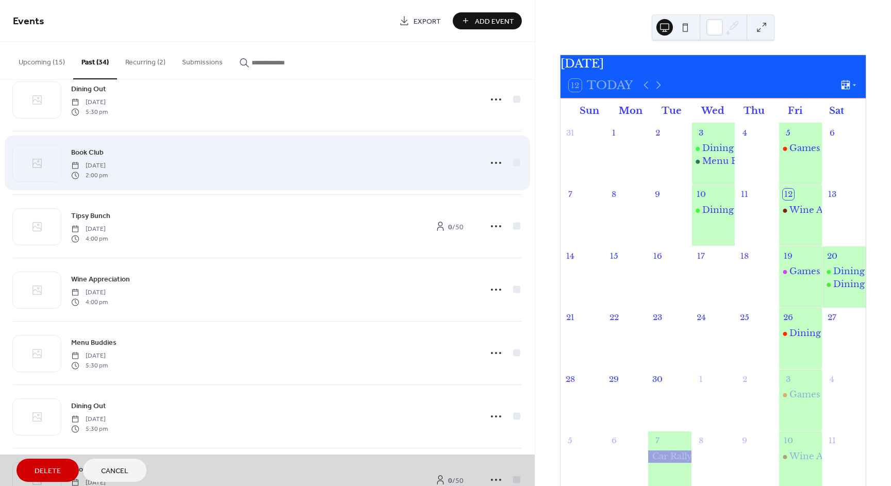
scroll to position [1237, 0]
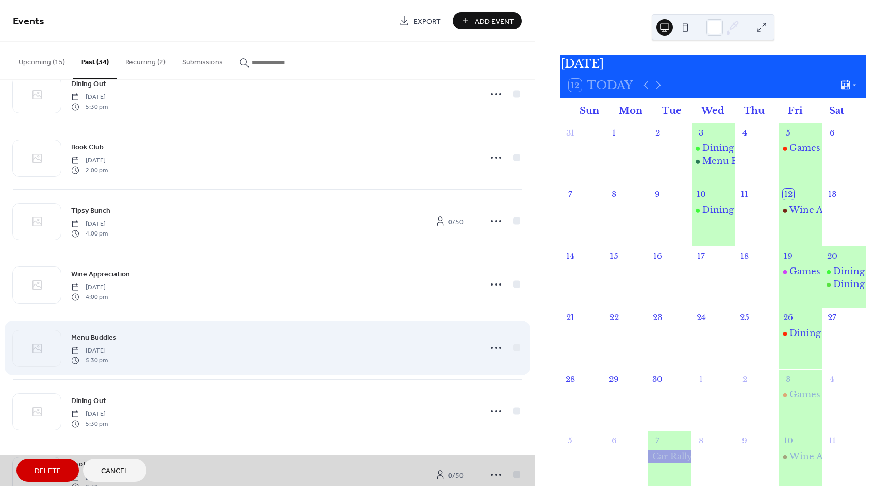
click at [516, 346] on div "Menu Buddies Wednesday, June 4, 2025 5:30 pm" at bounding box center [267, 347] width 509 height 63
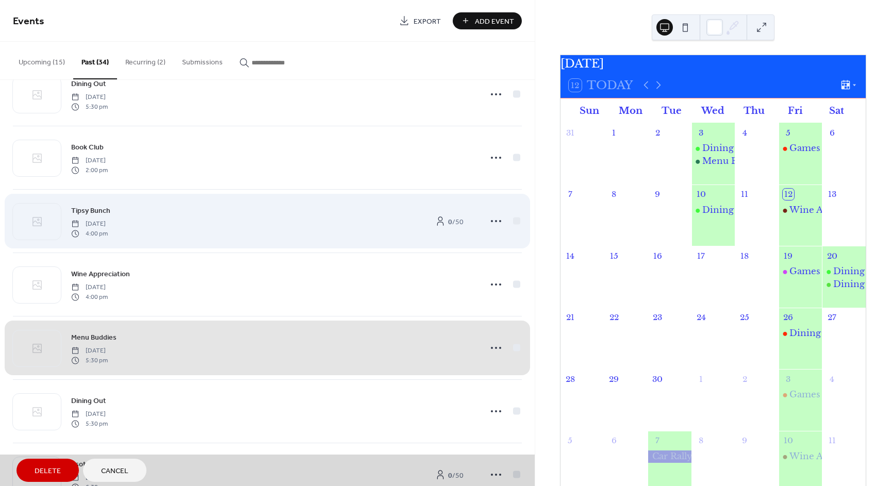
click at [513, 222] on div "Tipsy Bunch Saturday, June 14, 2025 4:00 pm 0 / 50" at bounding box center [267, 220] width 509 height 63
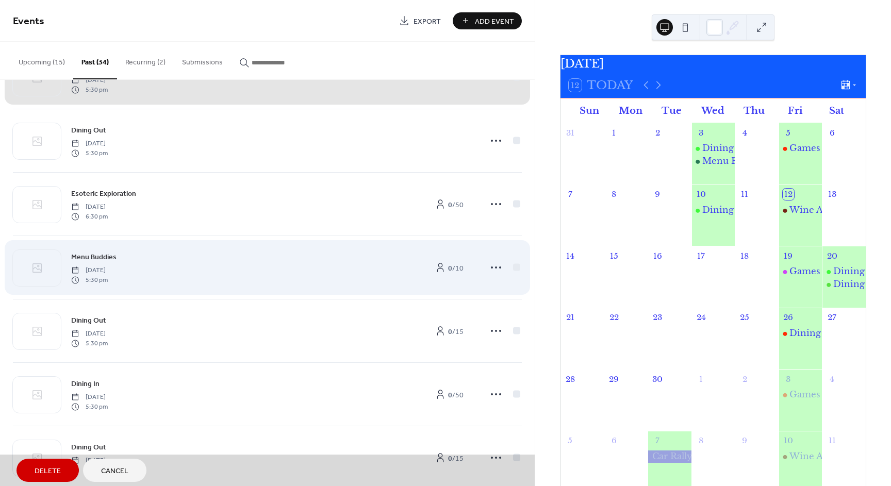
scroll to position [1514, 0]
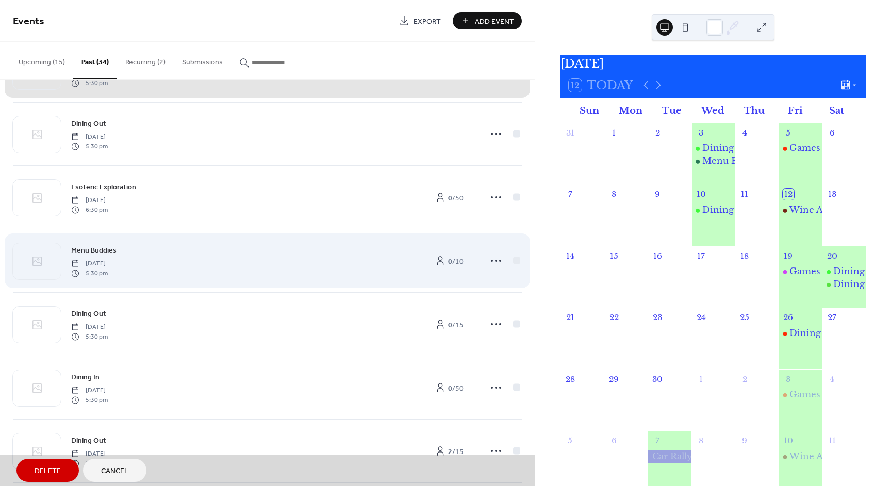
click at [514, 260] on div "Menu Buddies Saturday, May 24, 2025 5:30 pm 0 / 10" at bounding box center [267, 260] width 509 height 63
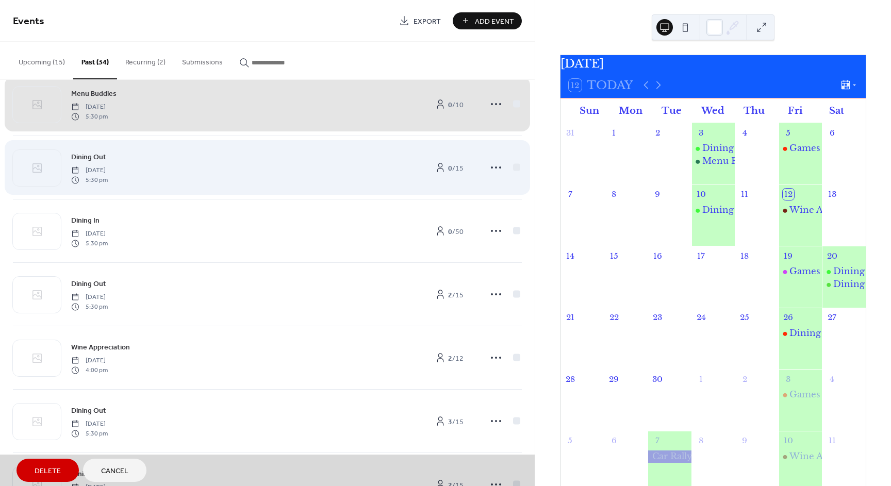
scroll to position [1716, 0]
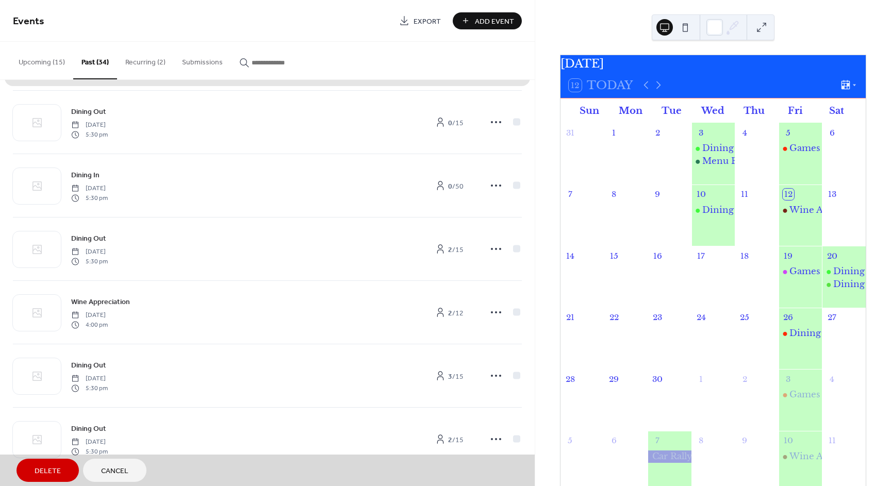
click at [44, 472] on span "Delete" at bounding box center [48, 471] width 26 height 11
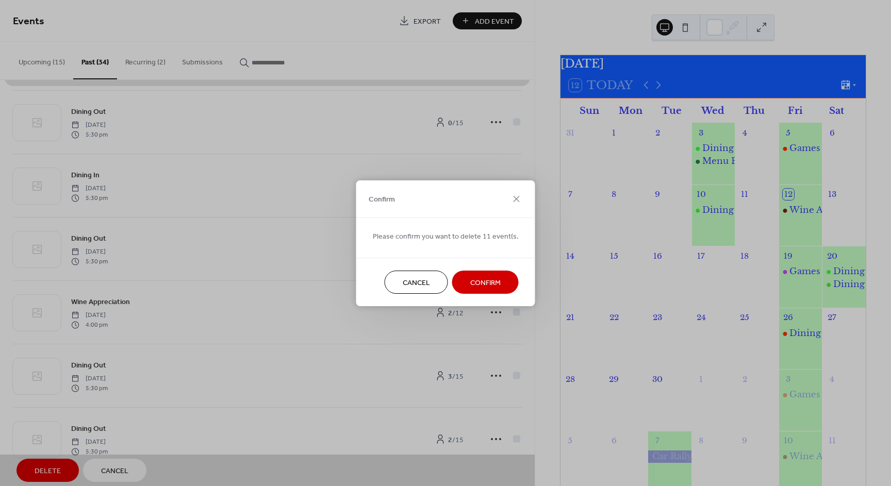
click at [470, 288] on span "Confirm" at bounding box center [485, 282] width 30 height 11
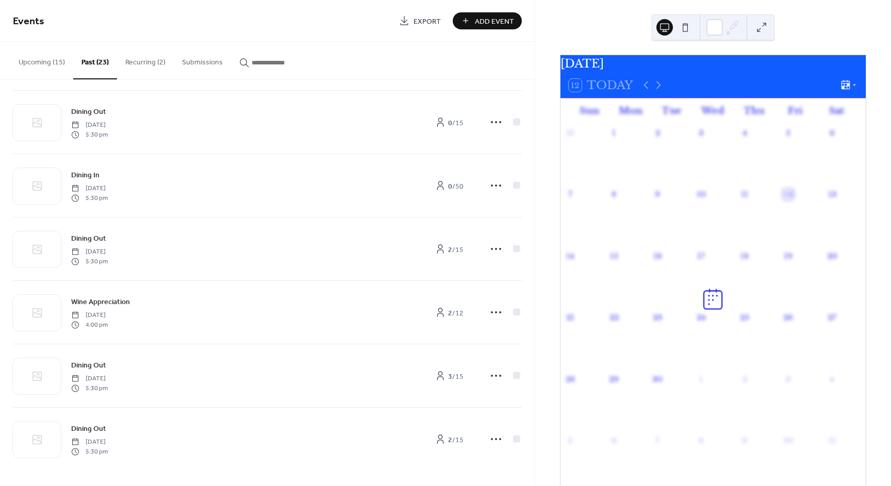
scroll to position [1019, 0]
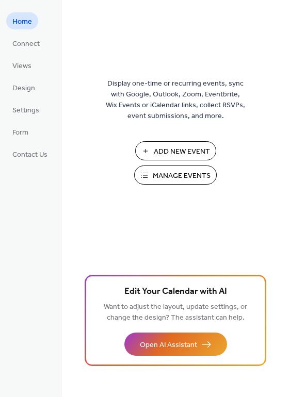
click at [181, 175] on span "Manage Events" at bounding box center [182, 176] width 58 height 11
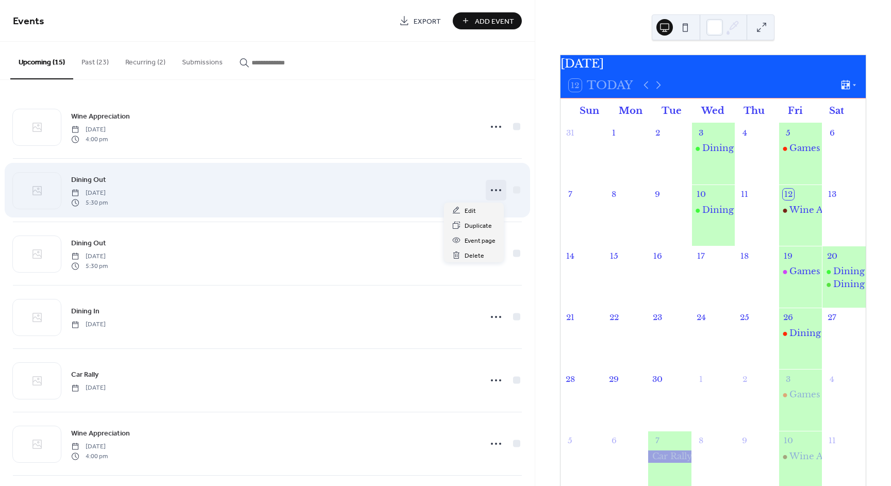
click at [488, 192] on icon at bounding box center [496, 190] width 16 height 16
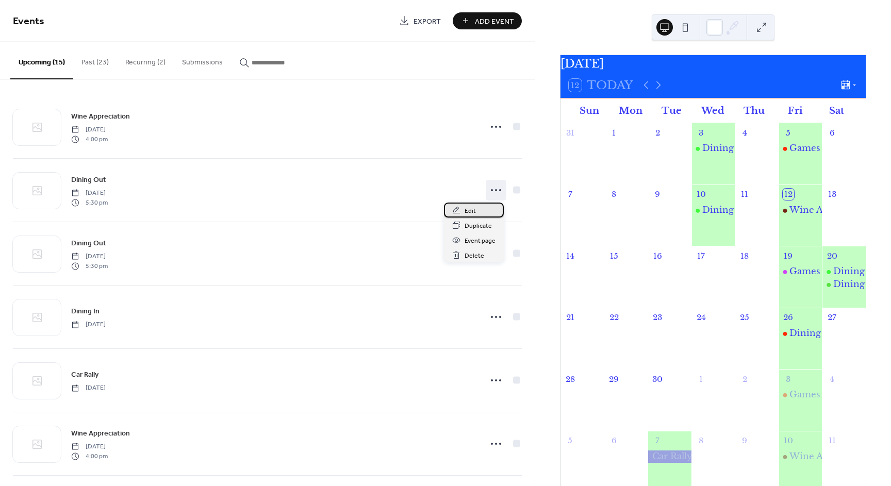
click at [482, 208] on div "Edit" at bounding box center [474, 210] width 60 height 15
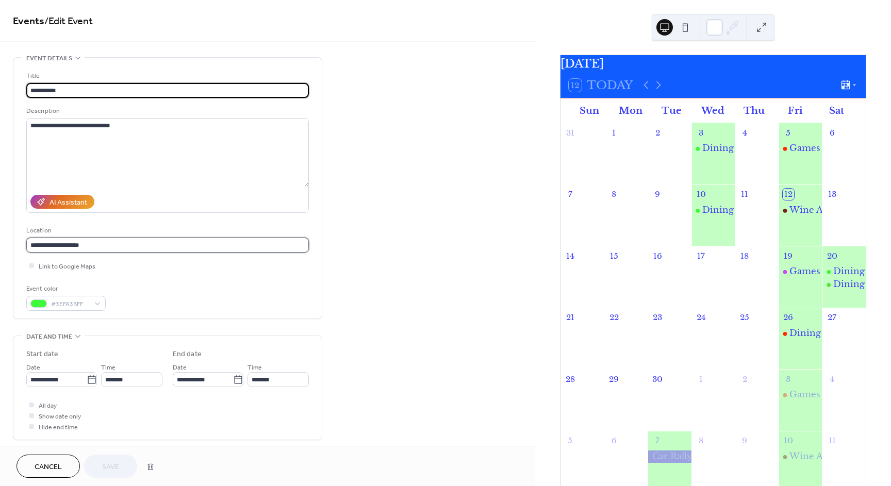
click at [113, 248] on input "**********" at bounding box center [167, 245] width 282 height 15
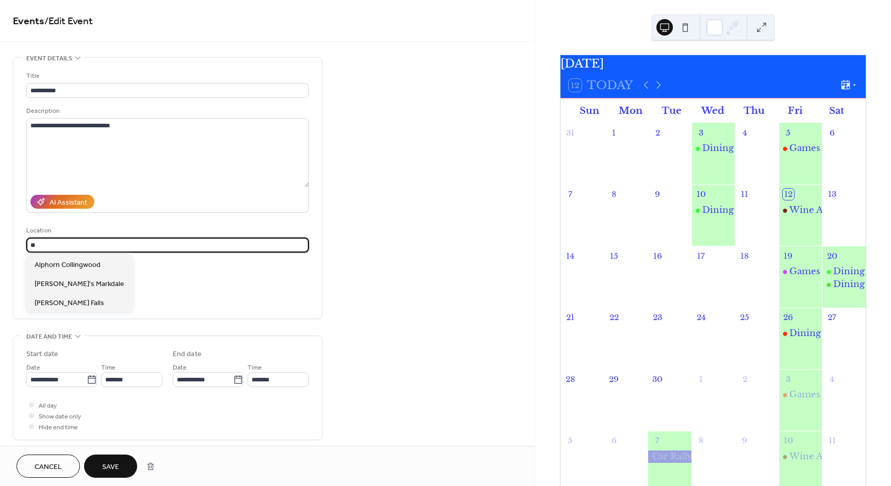
type input "*"
type input "********"
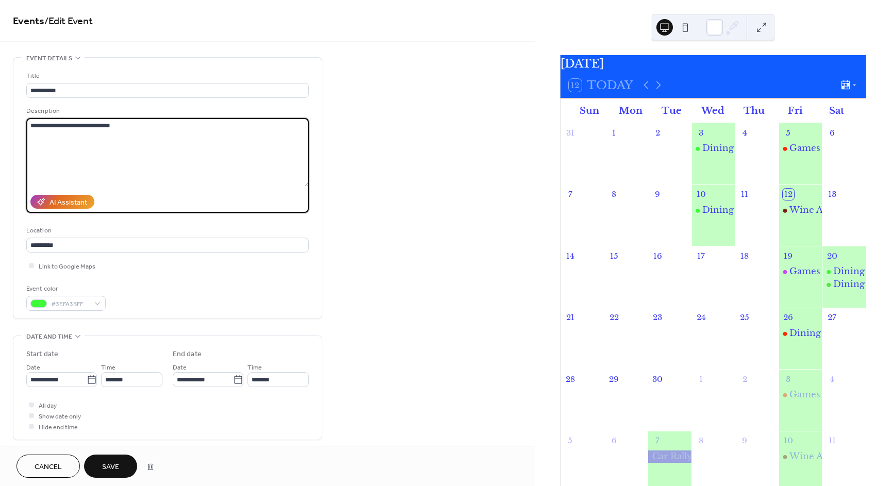
drag, startPoint x: 135, startPoint y: 121, endPoint x: -25, endPoint y: 116, distance: 159.3
click at [0, 116] on html "**********" at bounding box center [445, 243] width 891 height 486
click at [130, 129] on textarea at bounding box center [167, 152] width 282 height 69
type textarea "**********"
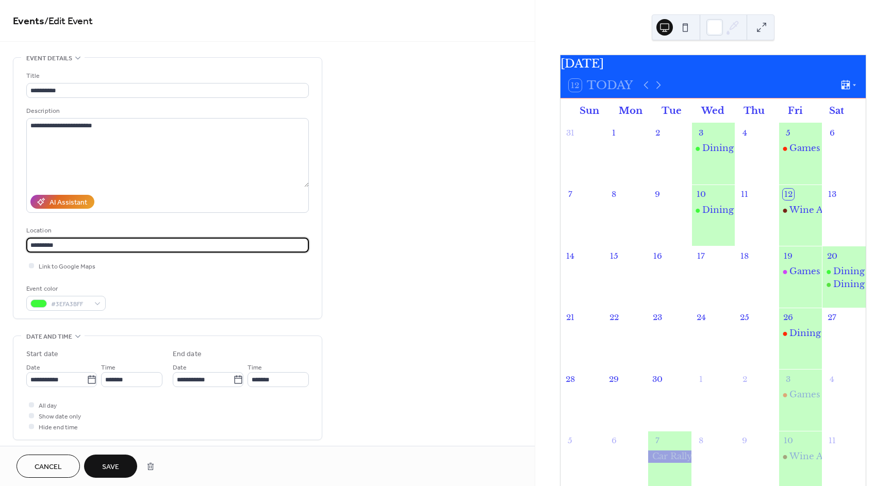
click at [62, 242] on input "********" at bounding box center [167, 245] width 282 height 15
type input "********"
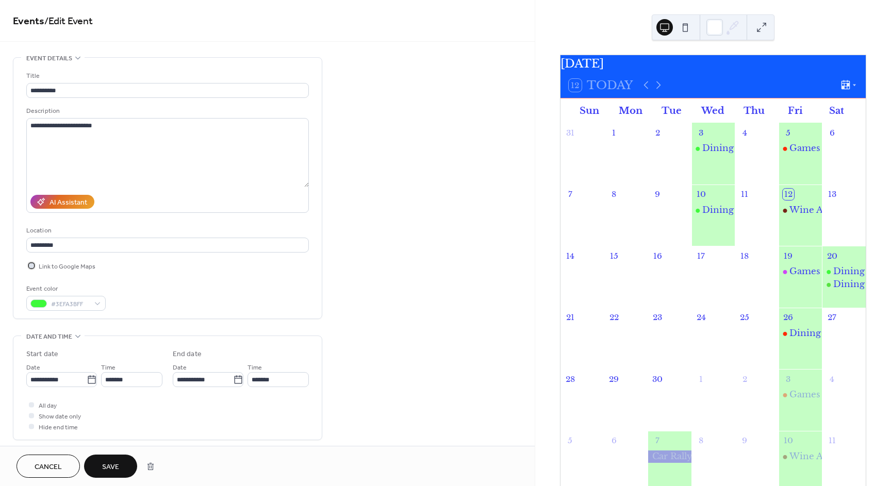
click at [32, 266] on div at bounding box center [31, 265] width 5 height 5
click at [34, 263] on div at bounding box center [31, 265] width 10 height 10
click at [118, 472] on span "Save" at bounding box center [110, 467] width 17 height 11
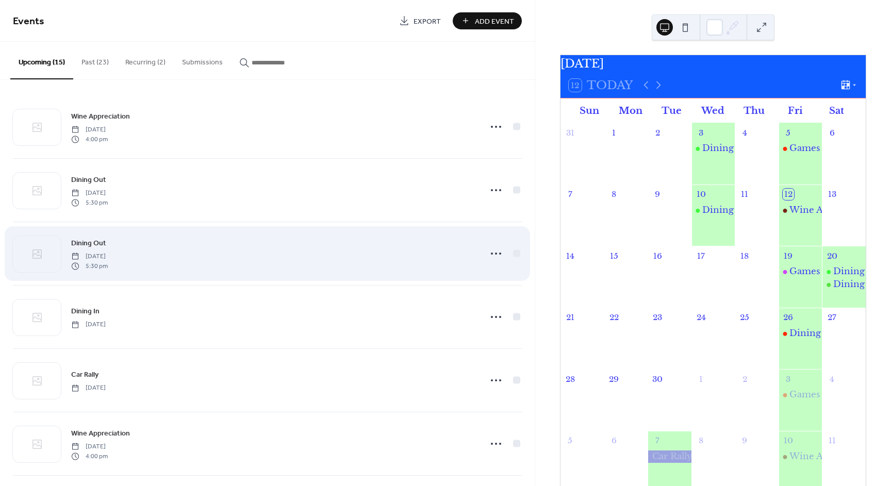
click at [233, 255] on div "Dining Out Saturday, September 20, 2025 5:30 pm" at bounding box center [273, 253] width 404 height 33
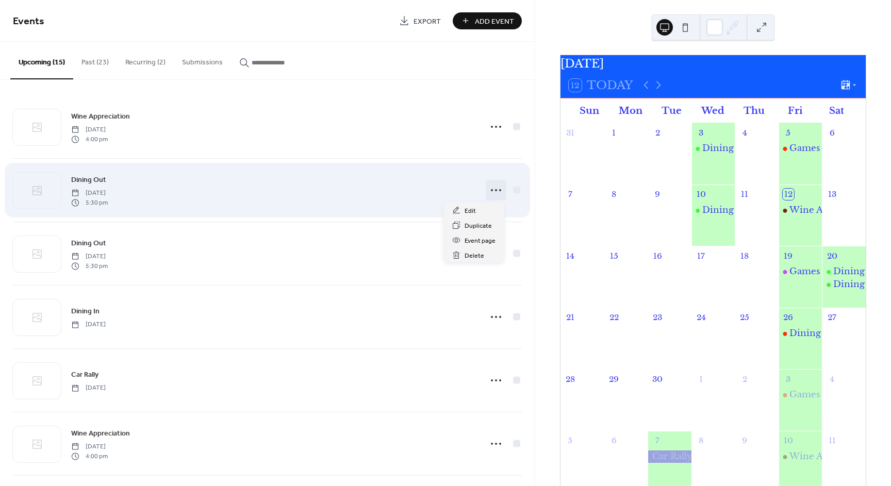
click at [494, 191] on icon at bounding box center [496, 190] width 16 height 16
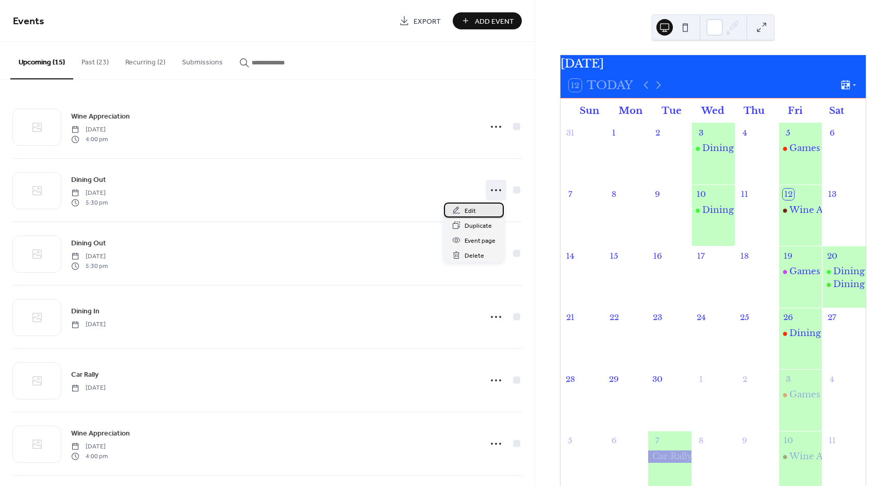
click at [479, 209] on div "Edit" at bounding box center [474, 210] width 60 height 15
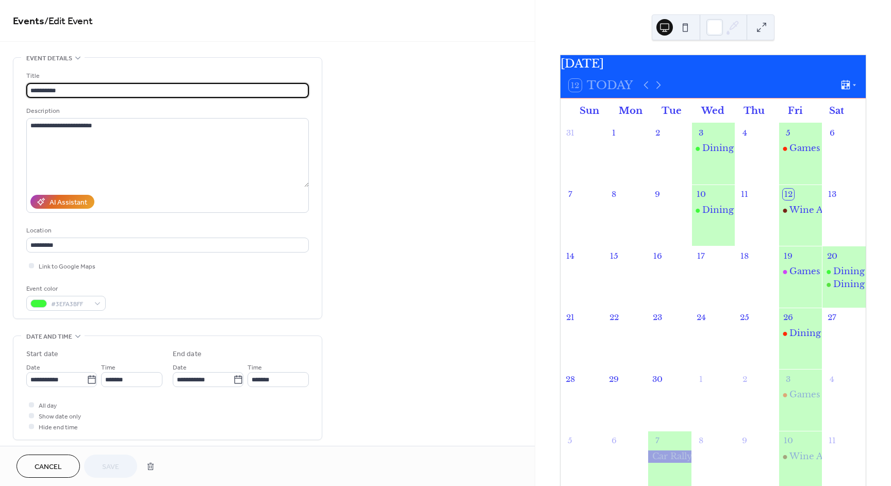
click at [27, 456] on button "Cancel" at bounding box center [47, 466] width 63 height 23
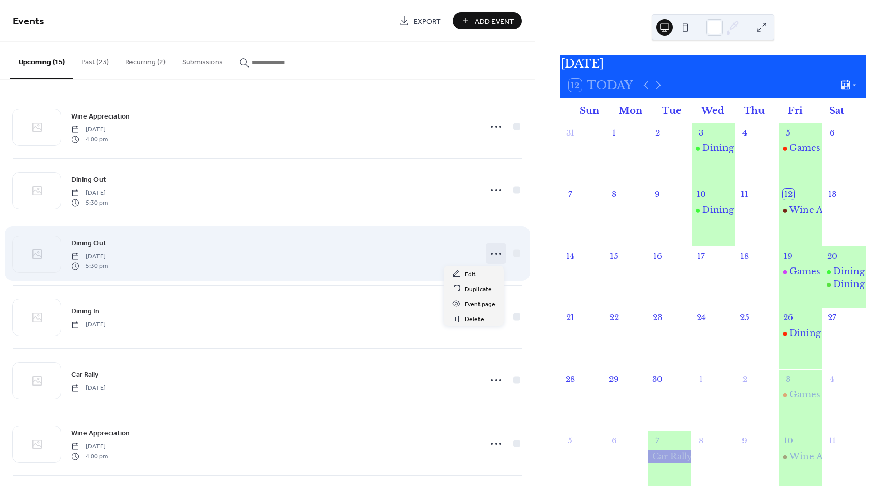
click at [494, 253] on icon at bounding box center [496, 253] width 16 height 16
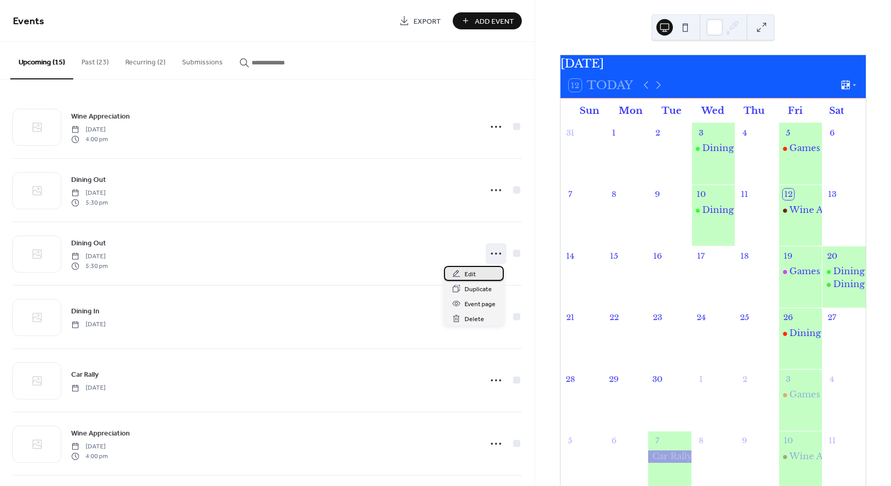
click at [474, 270] on span "Edit" at bounding box center [469, 274] width 11 height 11
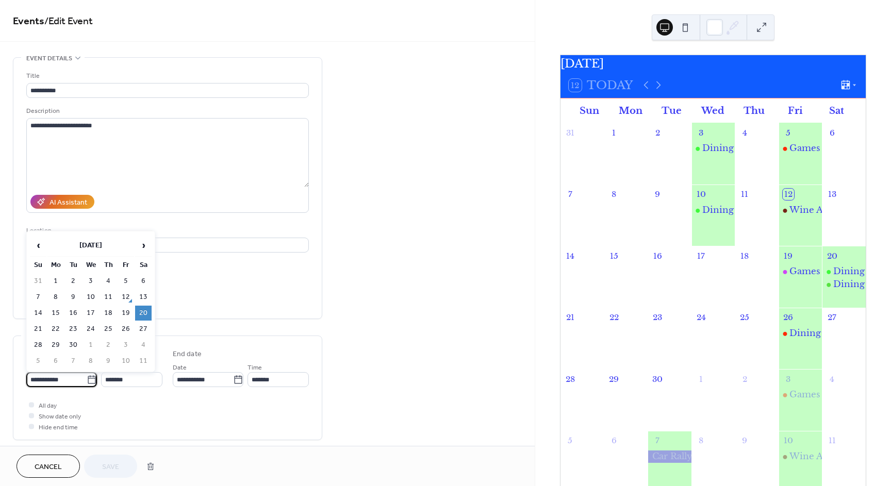
click at [74, 379] on input "**********" at bounding box center [56, 379] width 60 height 15
click at [141, 243] on span "›" at bounding box center [143, 245] width 15 height 21
click at [148, 349] on td "1" at bounding box center [143, 345] width 16 height 15
type input "**********"
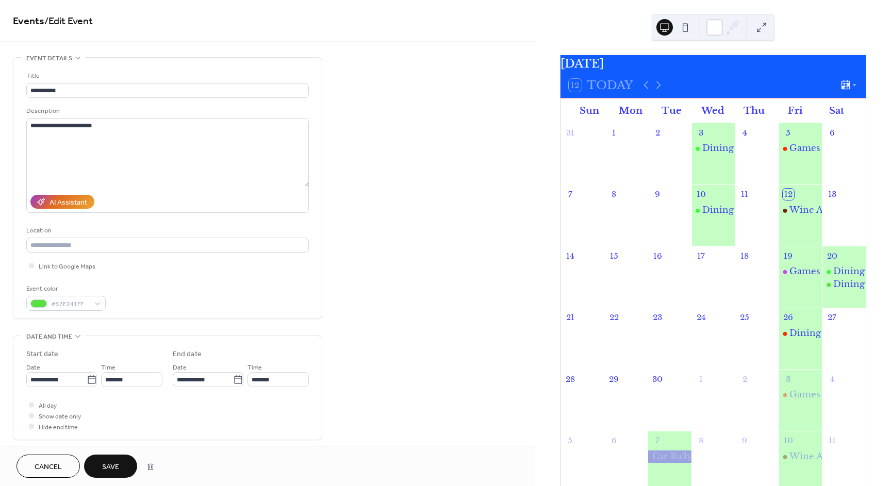
drag, startPoint x: 472, startPoint y: 291, endPoint x: 345, endPoint y: 100, distance: 228.5
click at [345, 100] on div "**********" at bounding box center [267, 450] width 534 height 786
drag, startPoint x: 101, startPoint y: 464, endPoint x: 195, endPoint y: 260, distance: 224.1
click at [324, 401] on div "**********" at bounding box center [267, 243] width 534 height 486
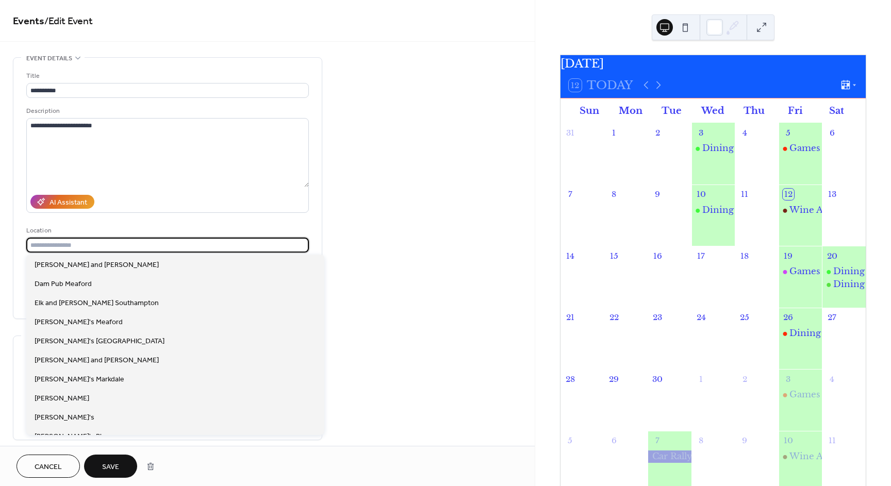
click at [157, 239] on input "text" at bounding box center [167, 245] width 282 height 15
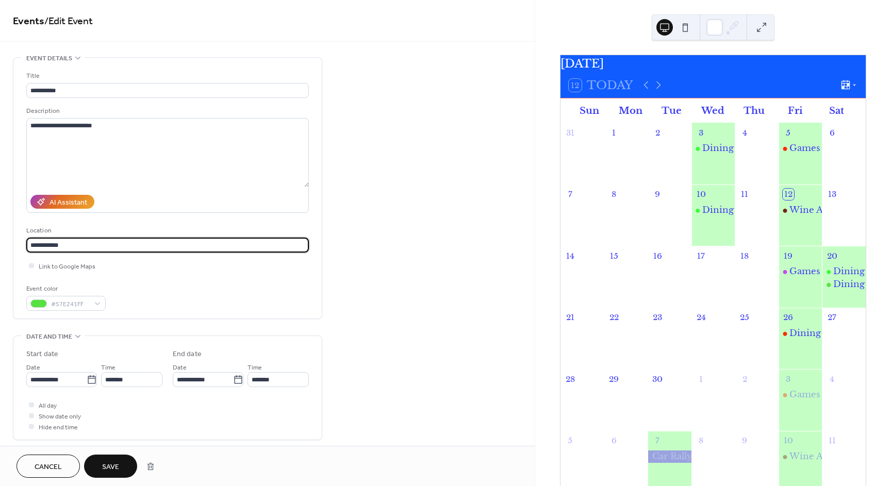
type input "**********"
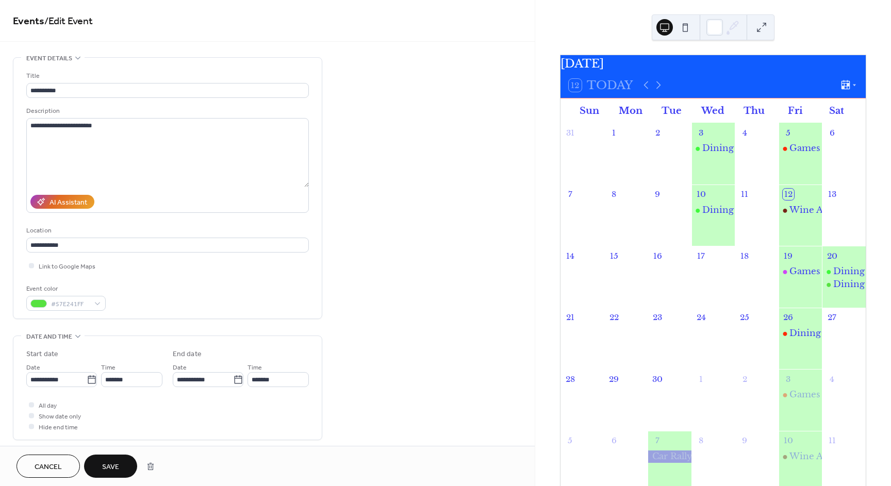
drag, startPoint x: 99, startPoint y: 468, endPoint x: 188, endPoint y: 424, distance: 98.4
click at [188, 424] on div "**********" at bounding box center [267, 243] width 534 height 486
click at [90, 384] on icon at bounding box center [92, 380] width 10 height 10
click at [87, 384] on input "**********" at bounding box center [56, 379] width 60 height 15
click at [38, 247] on span "‹" at bounding box center [37, 245] width 15 height 21
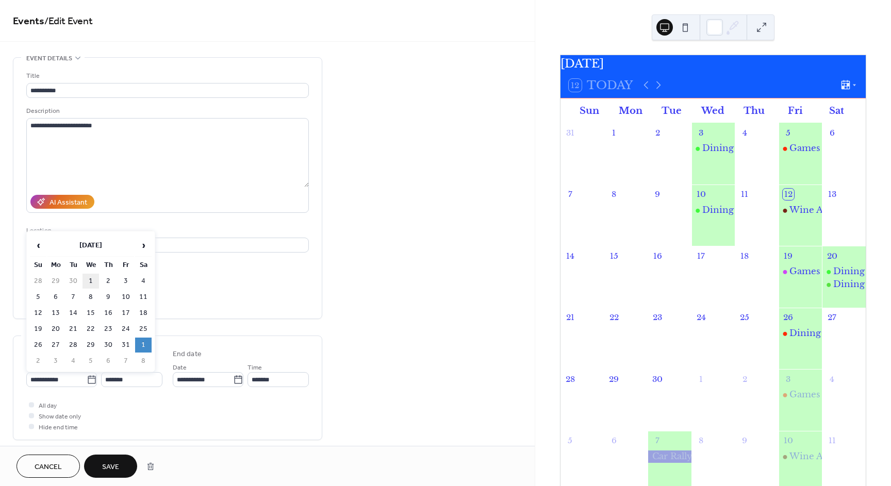
click at [89, 281] on td "1" at bounding box center [90, 281] width 16 height 15
type input "**********"
click at [122, 464] on button "Save" at bounding box center [110, 466] width 53 height 23
